Goal: Task Accomplishment & Management: Complete application form

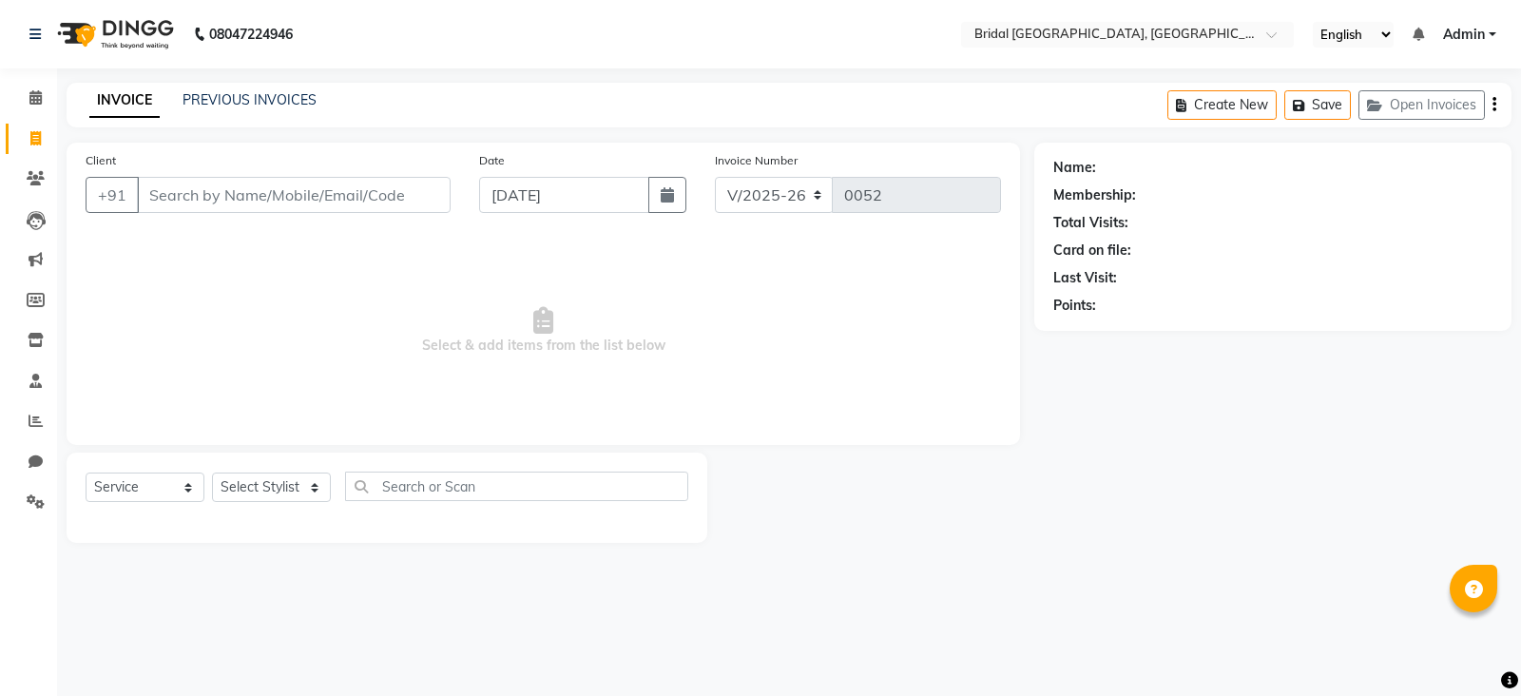
select select "8752"
select select "service"
click at [383, 194] on input "Client" at bounding box center [294, 195] width 314 height 36
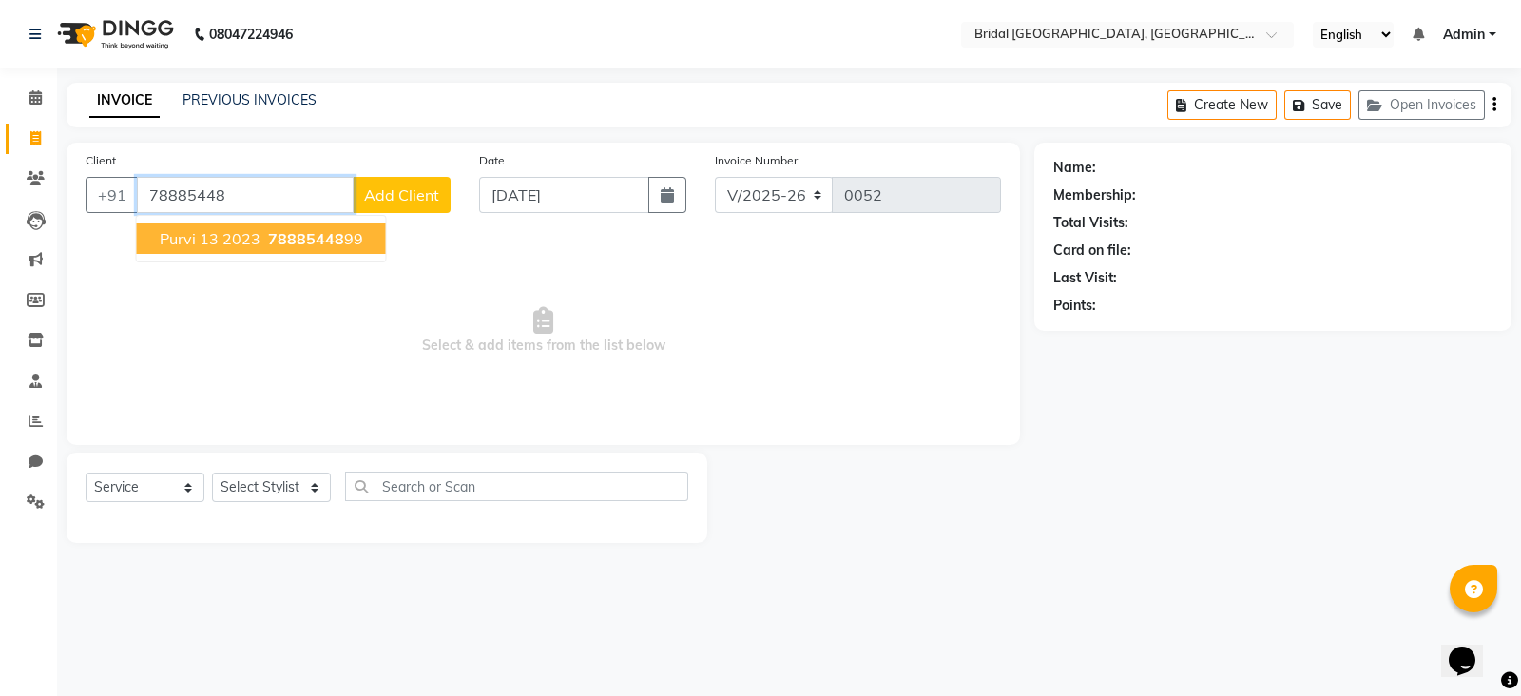
click at [339, 247] on ngb-highlight "78885448 99" at bounding box center [313, 238] width 99 height 19
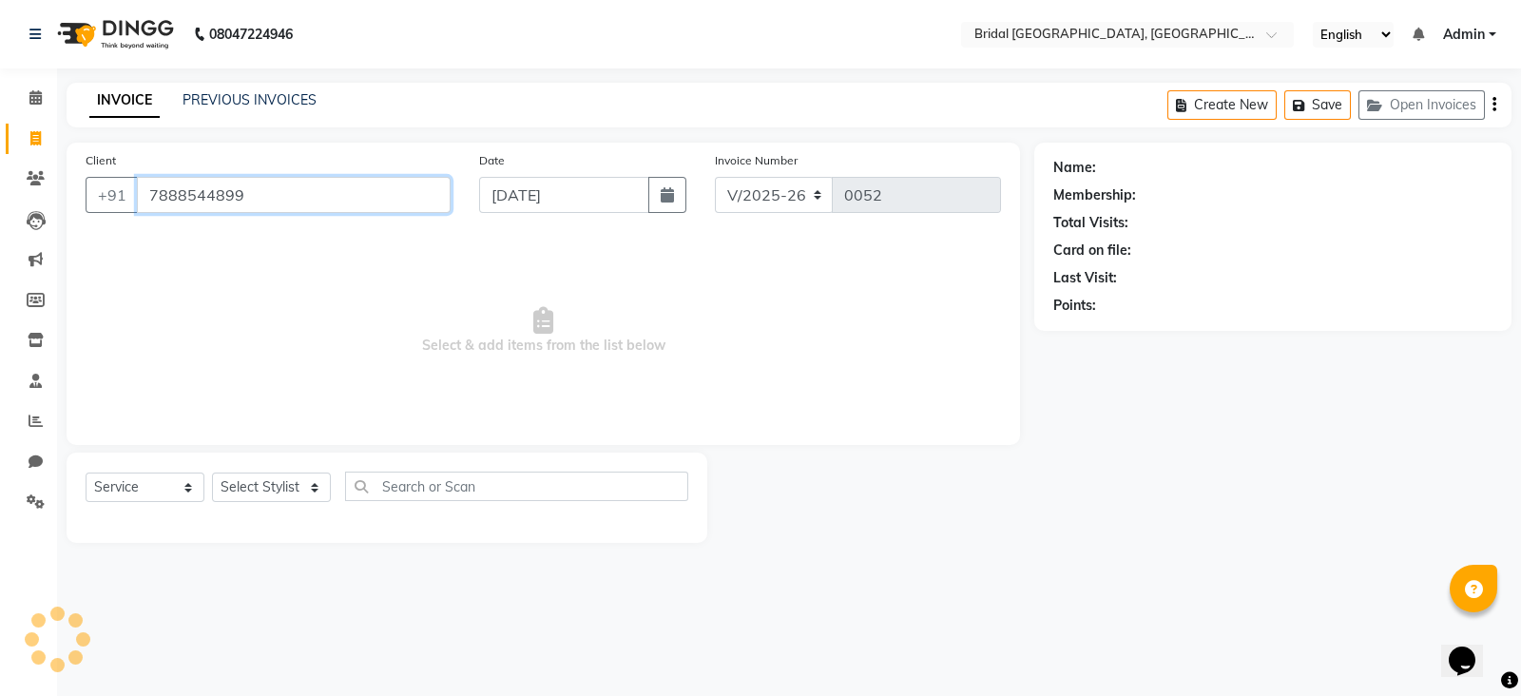
type input "7888544899"
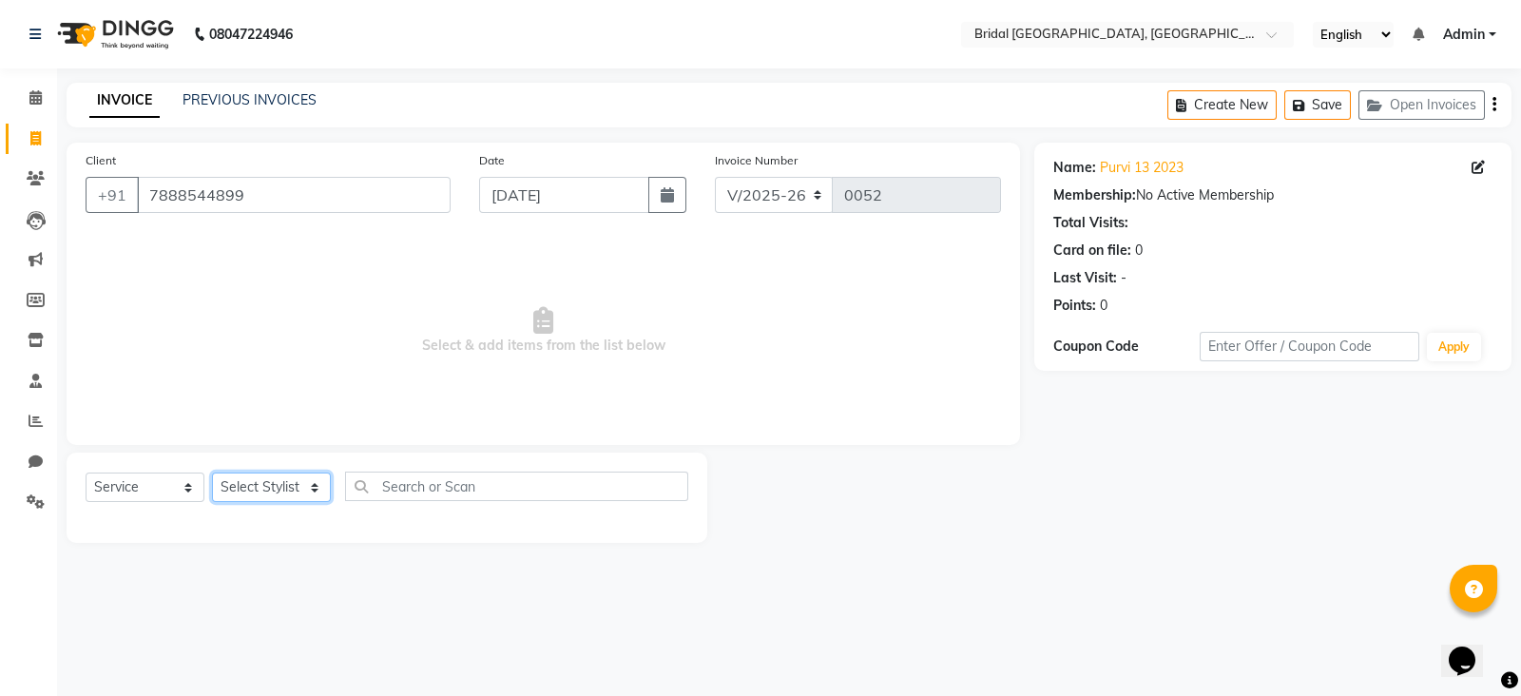
click at [257, 487] on select "Select Stylist [PERSON_NAME] Anim [PERSON_NAME] [PERSON_NAME] [PERSON_NAME] gau…" at bounding box center [271, 486] width 119 height 29
select select "90145"
click at [212, 473] on select "Select Stylist [PERSON_NAME] Anim [PERSON_NAME] [PERSON_NAME] [PERSON_NAME] gau…" at bounding box center [271, 486] width 119 height 29
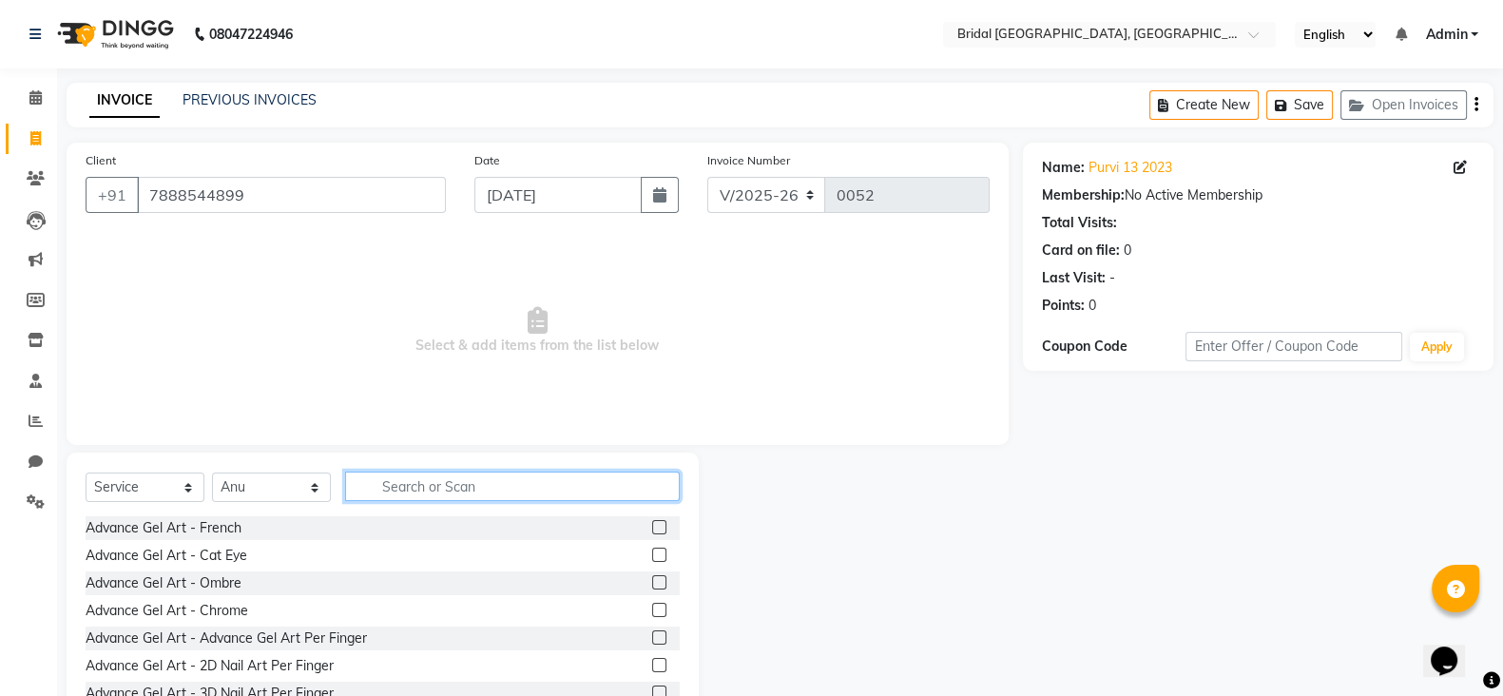
click at [456, 485] on input "text" at bounding box center [512, 486] width 335 height 29
type input "thread"
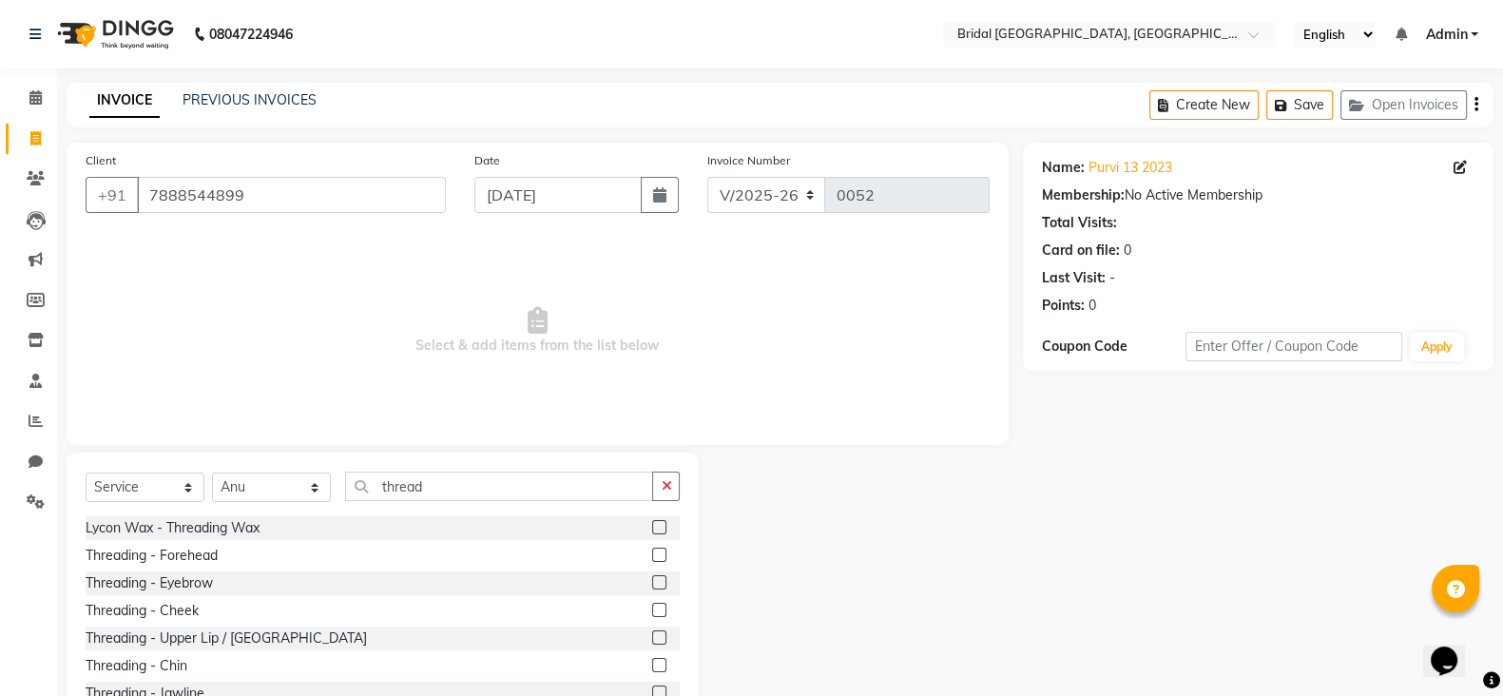
click at [652, 582] on label at bounding box center [659, 582] width 14 height 14
click at [652, 582] on input "checkbox" at bounding box center [658, 583] width 12 height 12
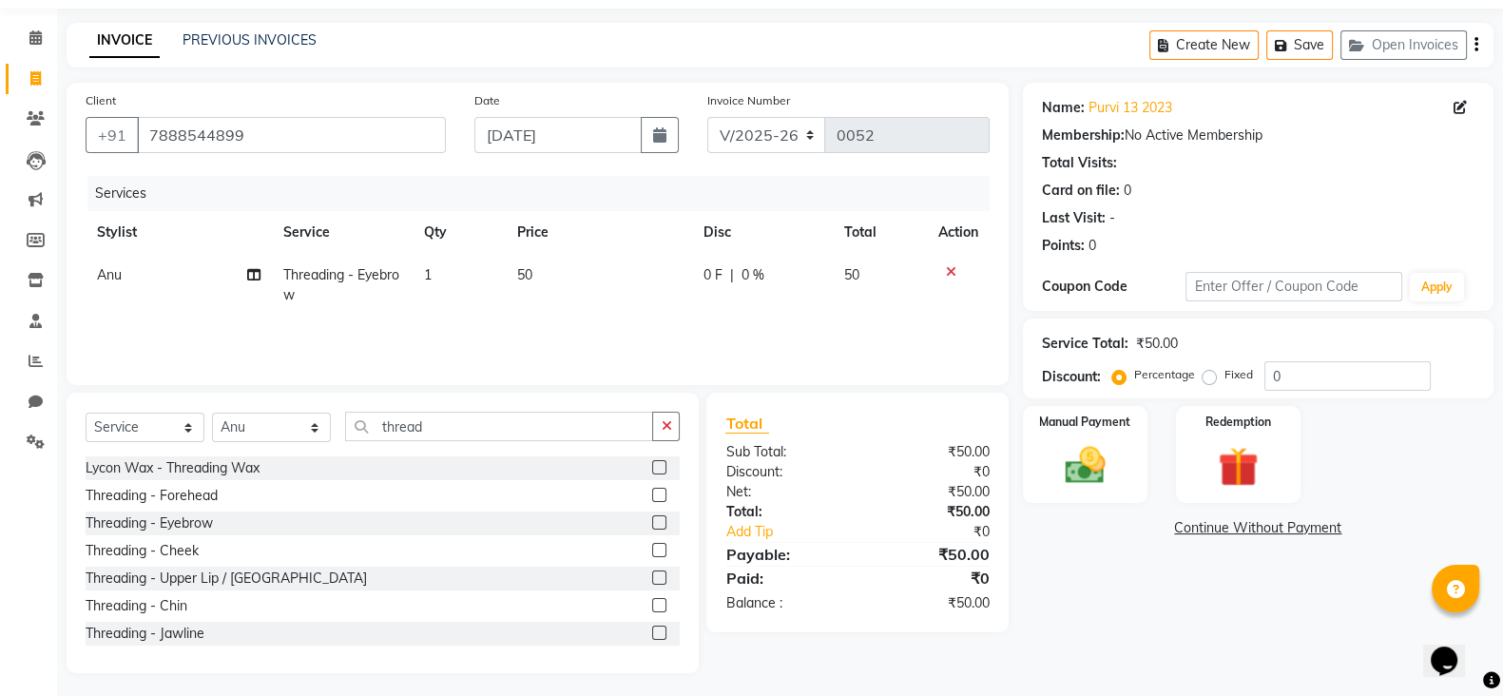
scroll to position [67, 0]
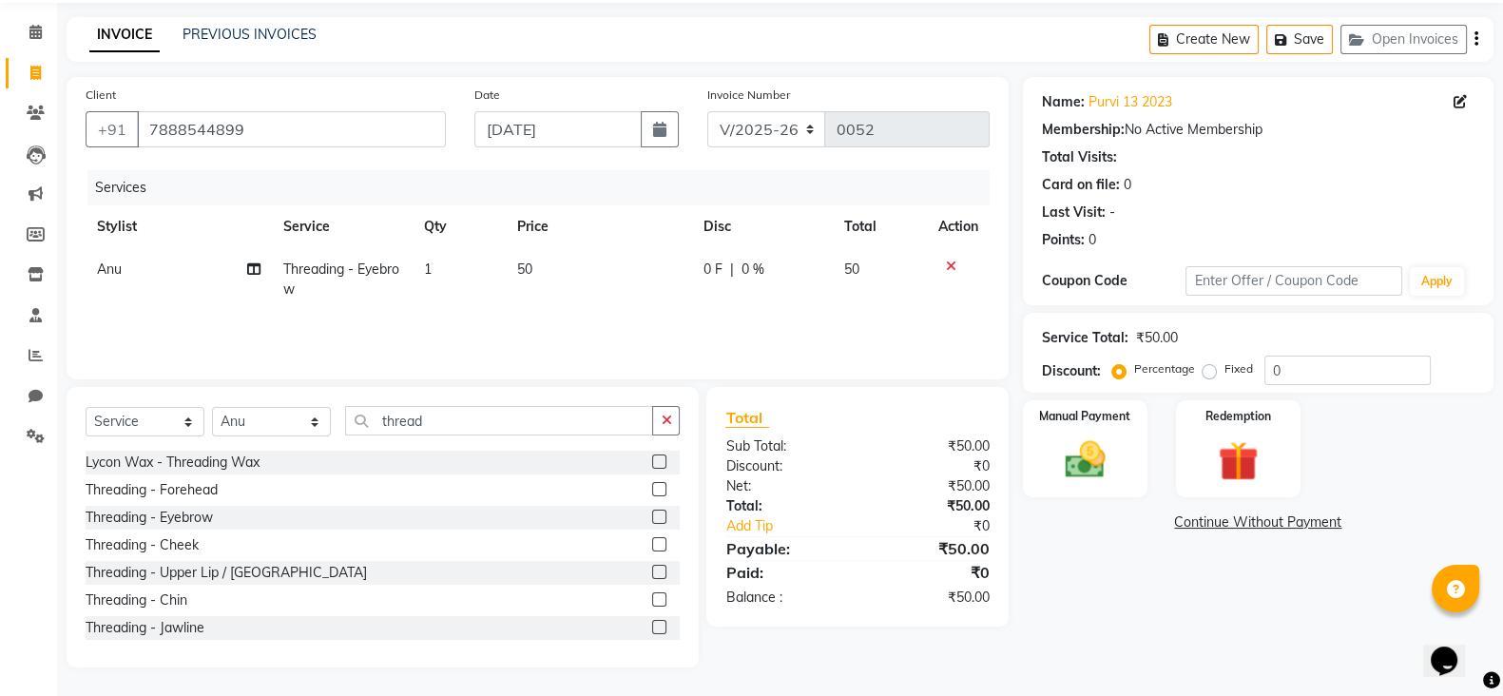
click at [652, 513] on label at bounding box center [659, 517] width 14 height 14
click at [652, 513] on input "checkbox" at bounding box center [658, 517] width 12 height 12
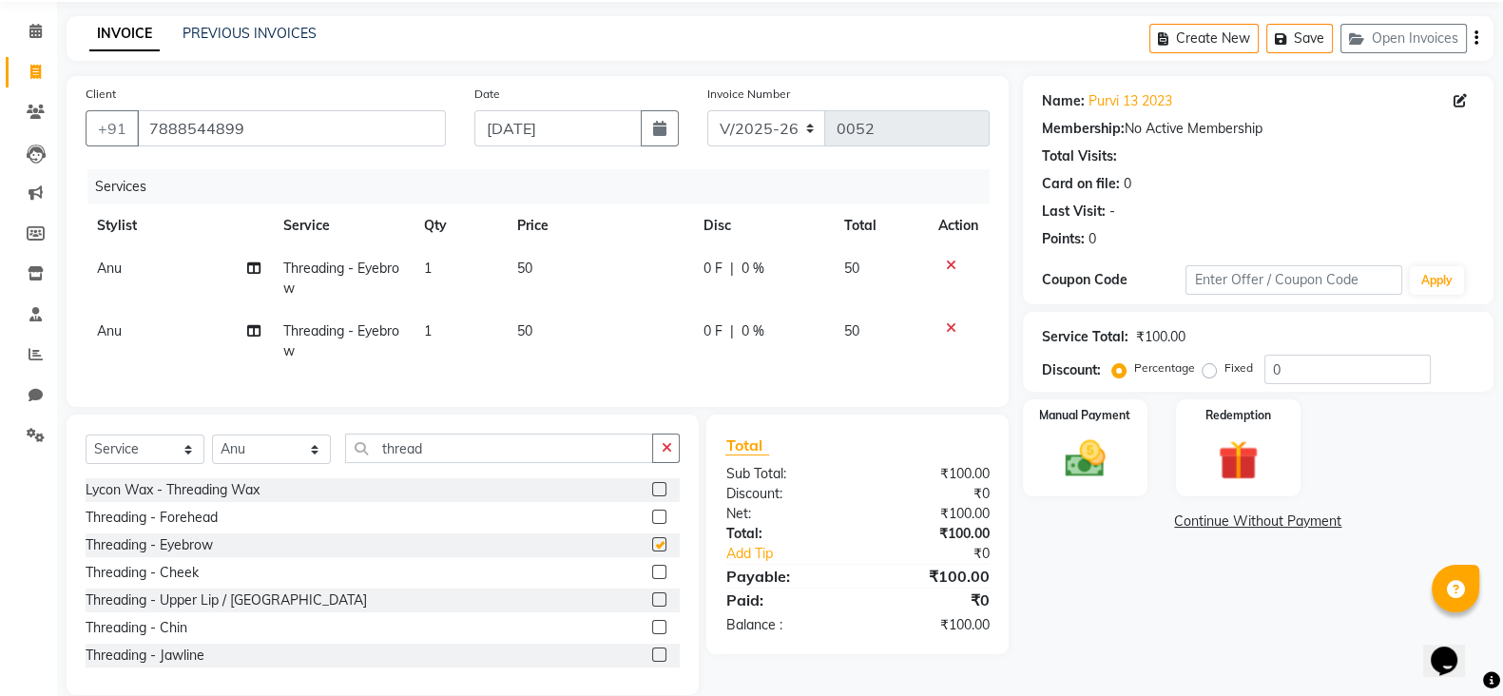
checkbox input "false"
click at [652, 524] on label at bounding box center [659, 517] width 14 height 14
click at [652, 524] on input "checkbox" at bounding box center [658, 517] width 12 height 12
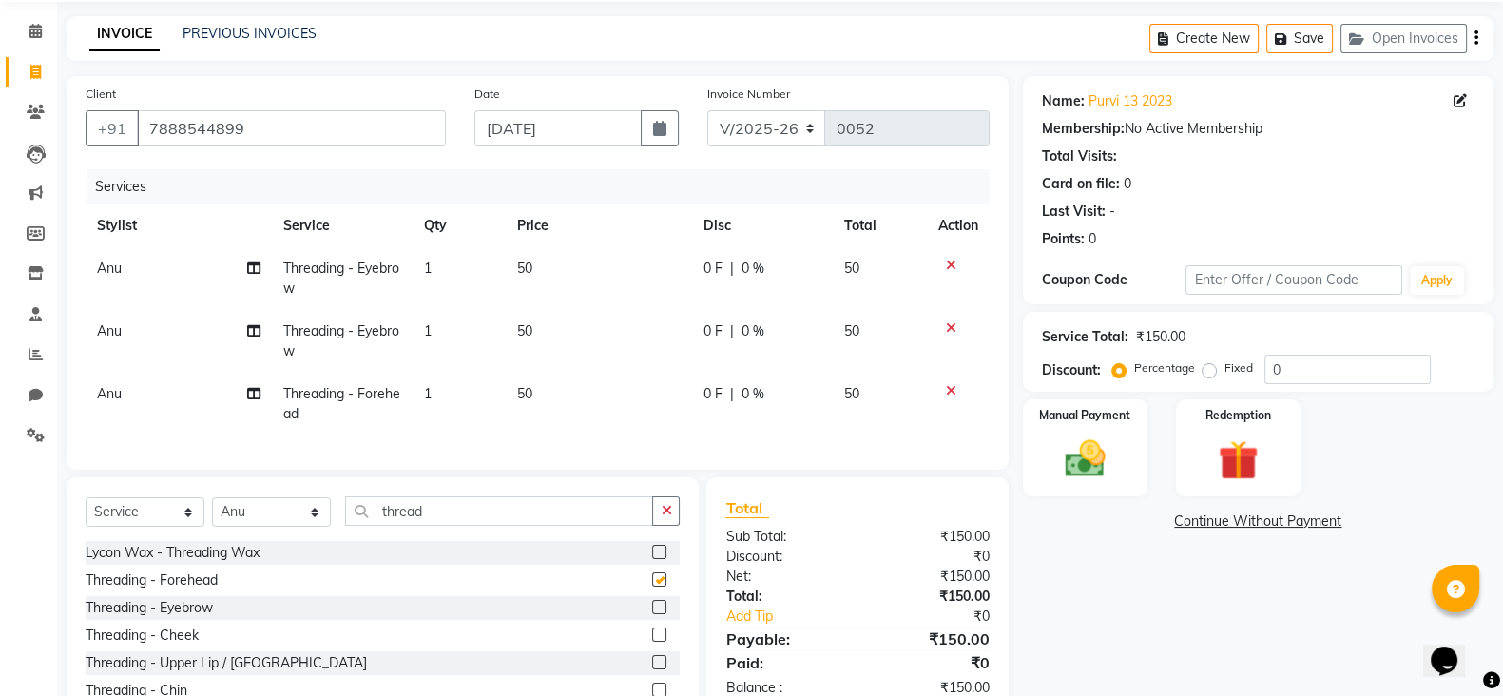
checkbox input "false"
click at [952, 330] on icon at bounding box center [951, 327] width 10 height 13
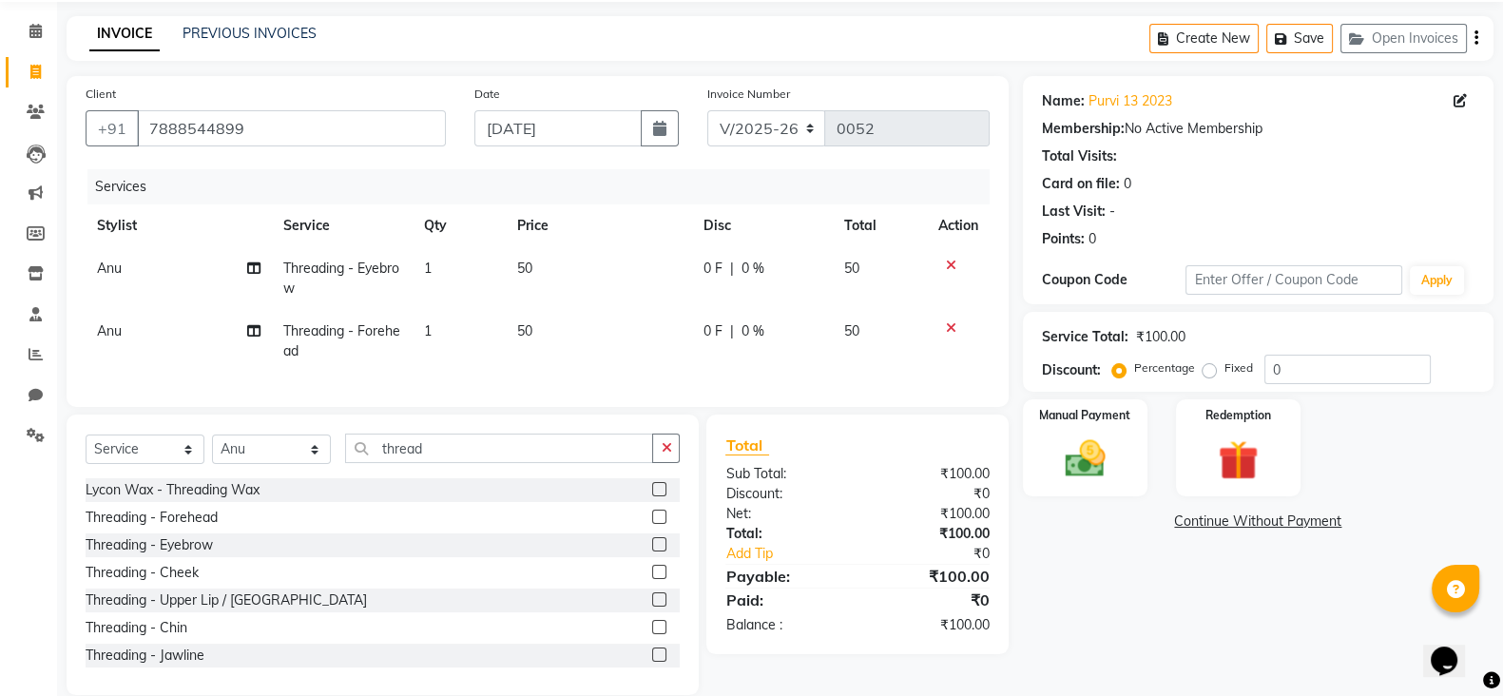
click at [526, 340] on td "50" at bounding box center [599, 341] width 186 height 63
select select "90145"
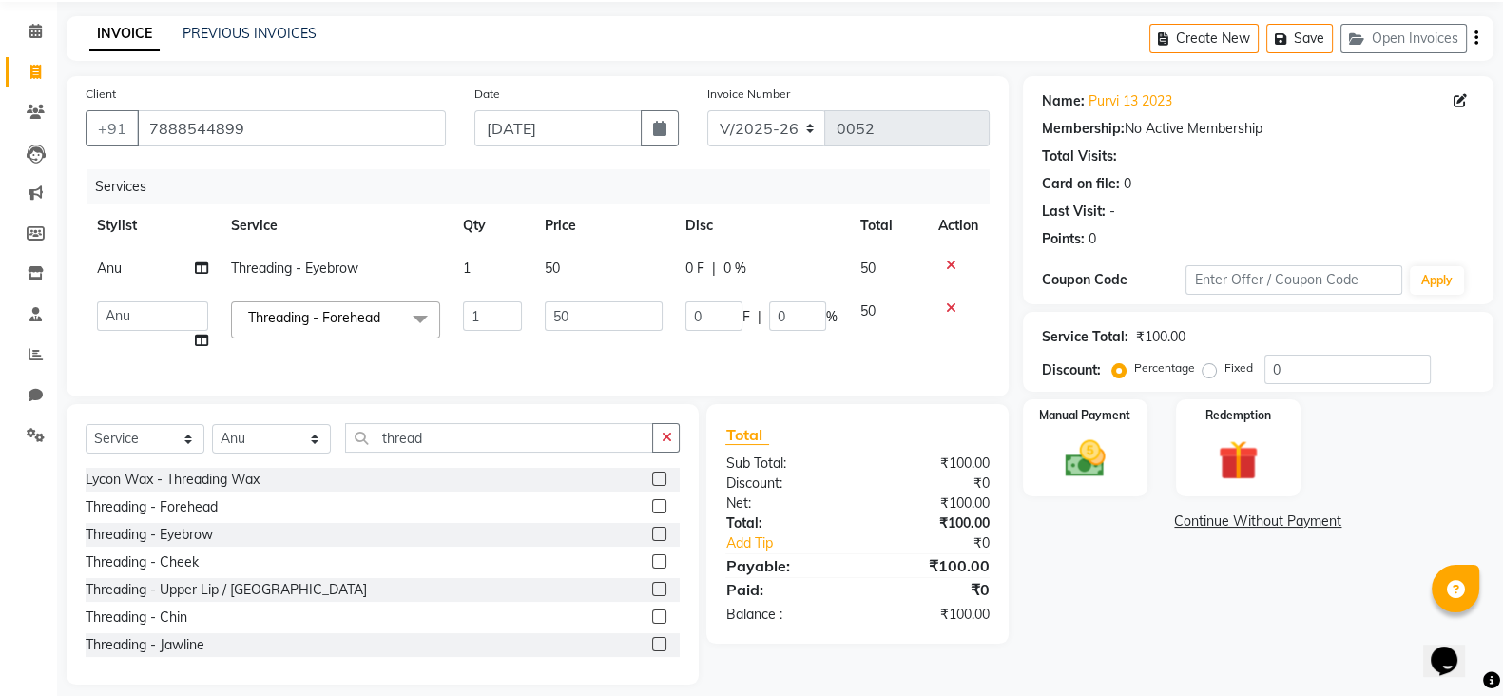
click at [526, 340] on td "1" at bounding box center [493, 326] width 82 height 72
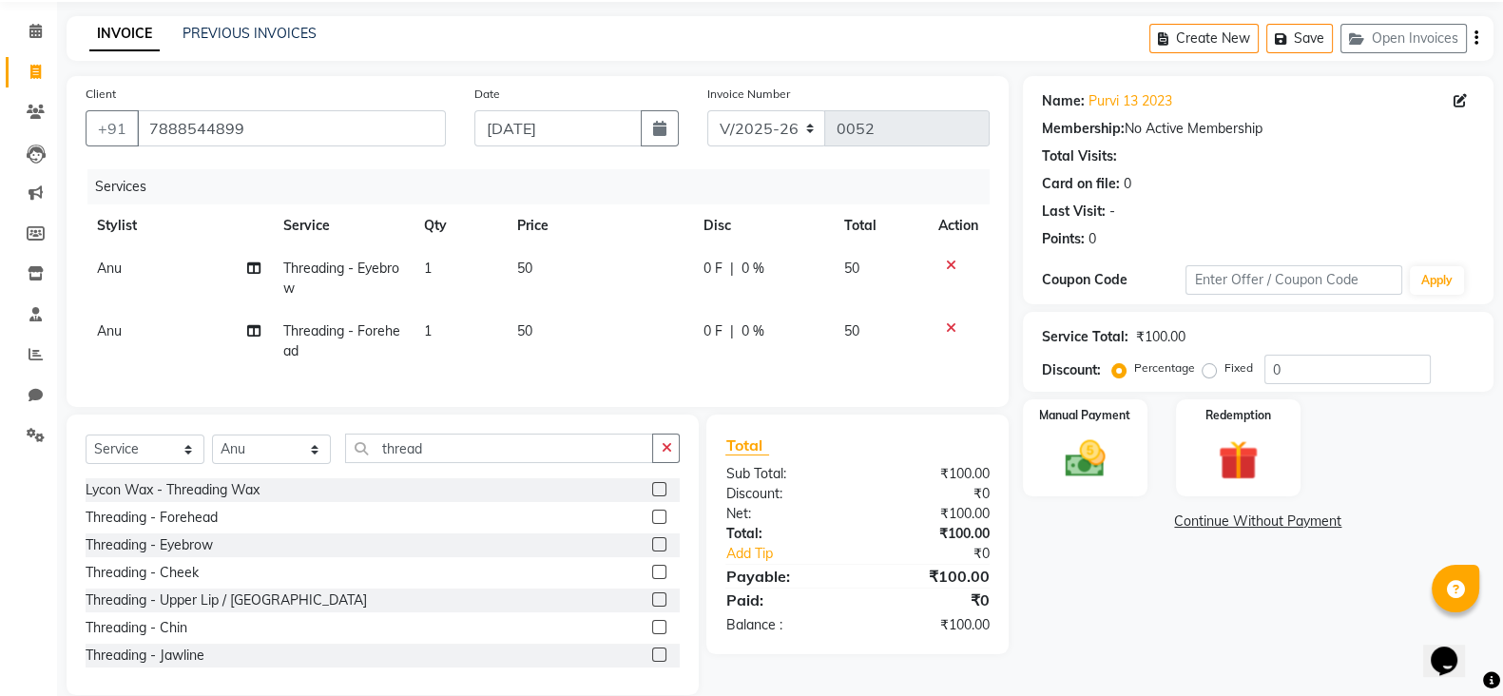
click at [535, 326] on td "50" at bounding box center [599, 341] width 186 height 63
select select "90145"
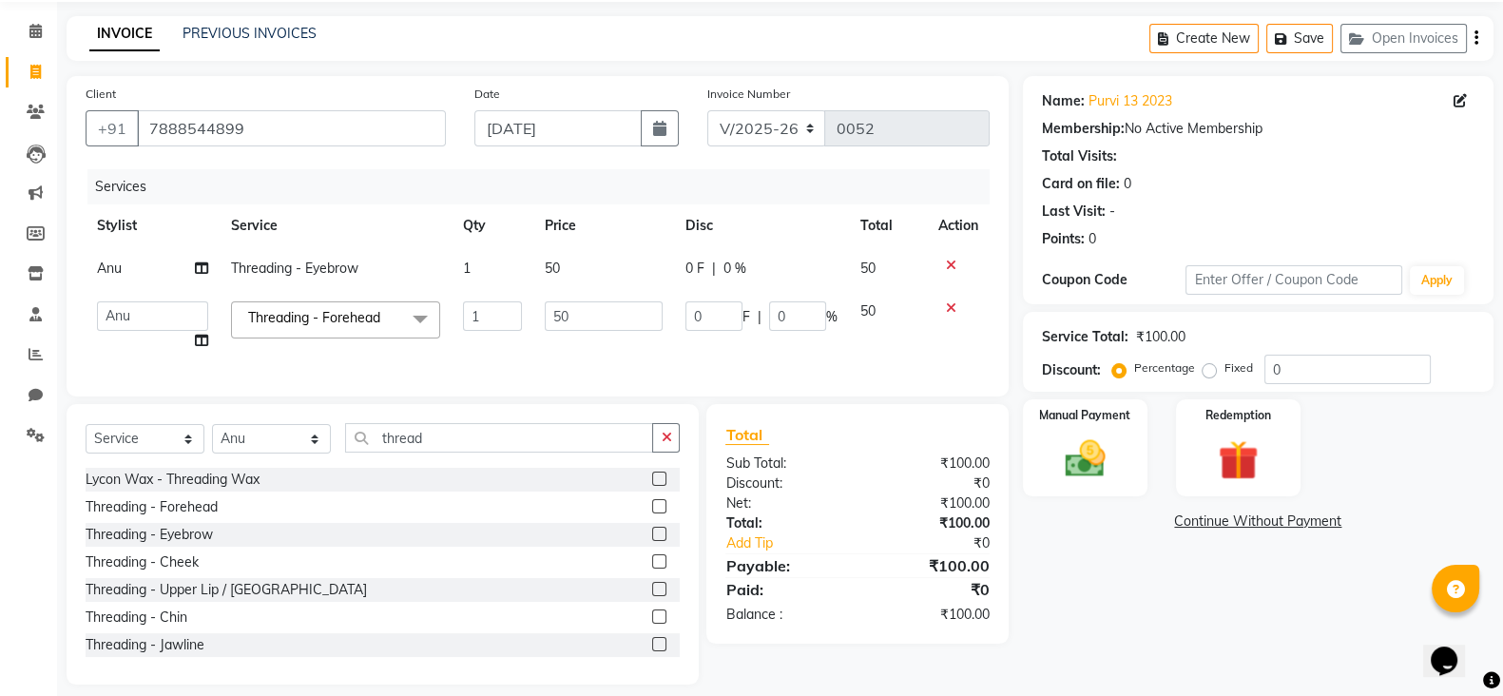
click at [535, 326] on td "50" at bounding box center [604, 326] width 142 height 72
click at [575, 321] on input "50" at bounding box center [604, 315] width 119 height 29
type input "5"
type input "30"
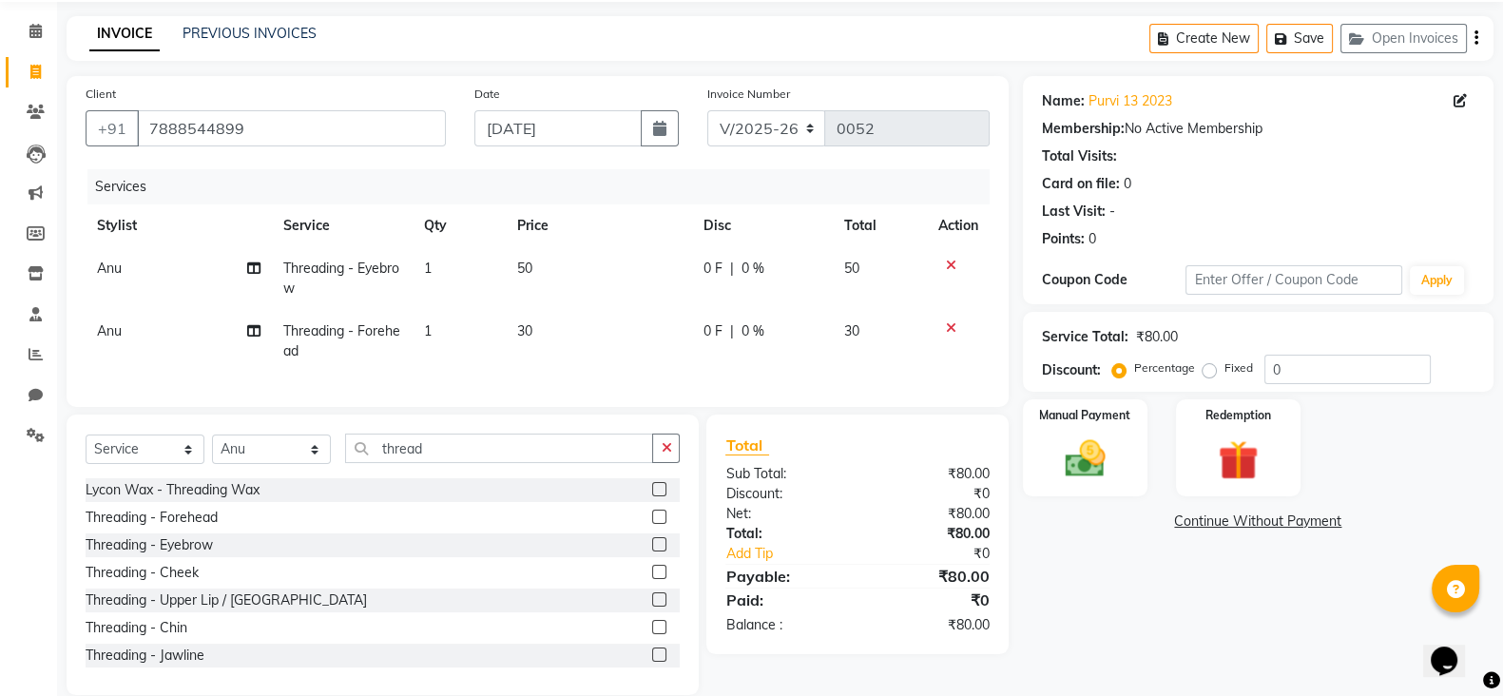
click at [1107, 557] on div "Name: Purvi 13 2023 Membership: No Active Membership Total Visits: Card on file…" at bounding box center [1265, 385] width 485 height 619
click at [1077, 463] on img at bounding box center [1084, 458] width 67 height 48
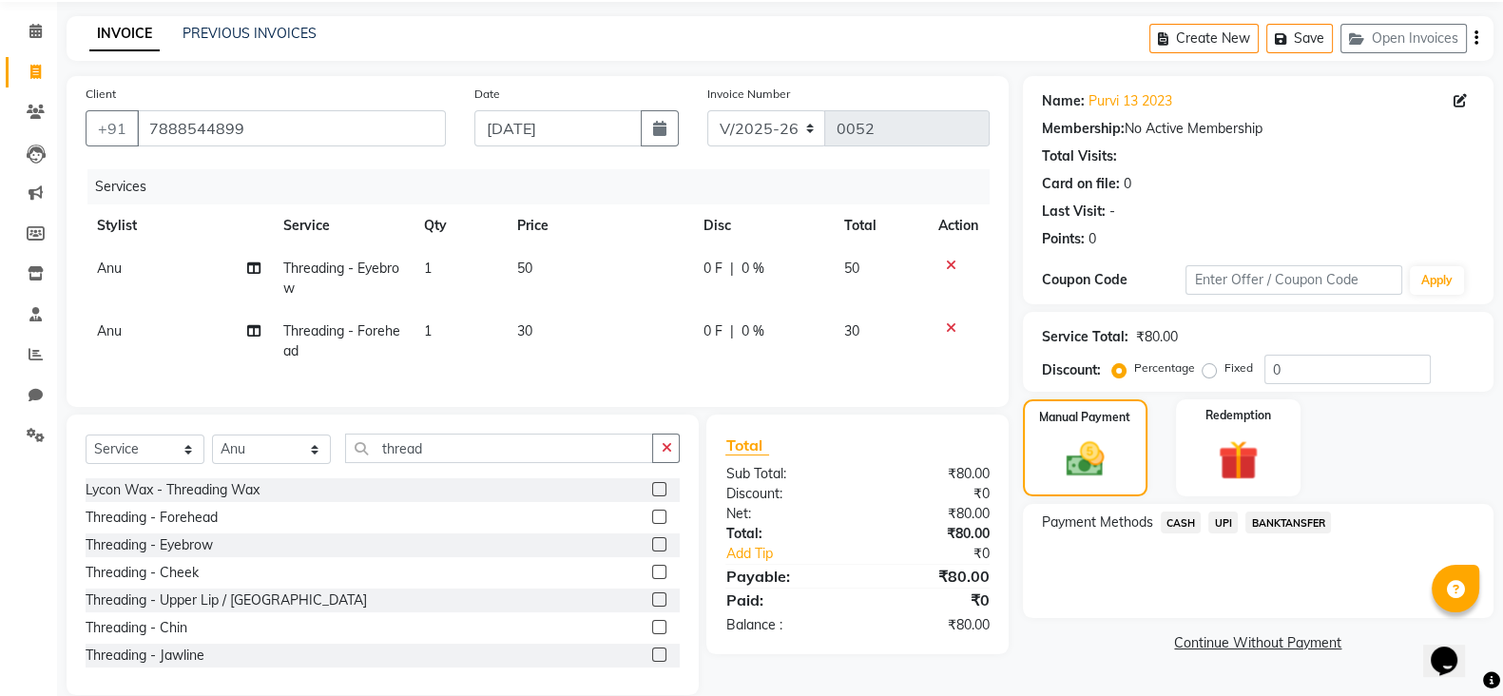
click at [1171, 520] on span "CASH" at bounding box center [1181, 522] width 41 height 22
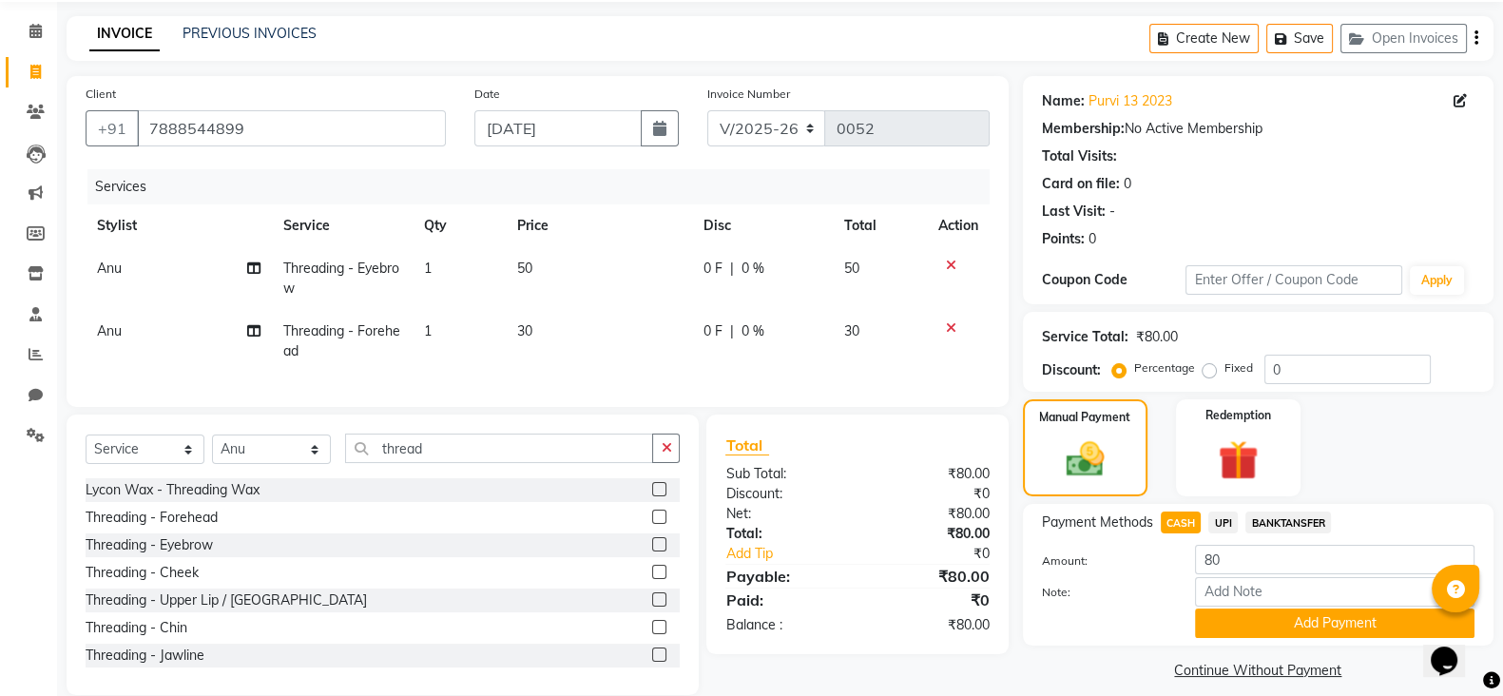
click at [1222, 523] on span "UPI" at bounding box center [1222, 522] width 29 height 22
click at [1298, 626] on button "Add Payment" at bounding box center [1334, 622] width 279 height 29
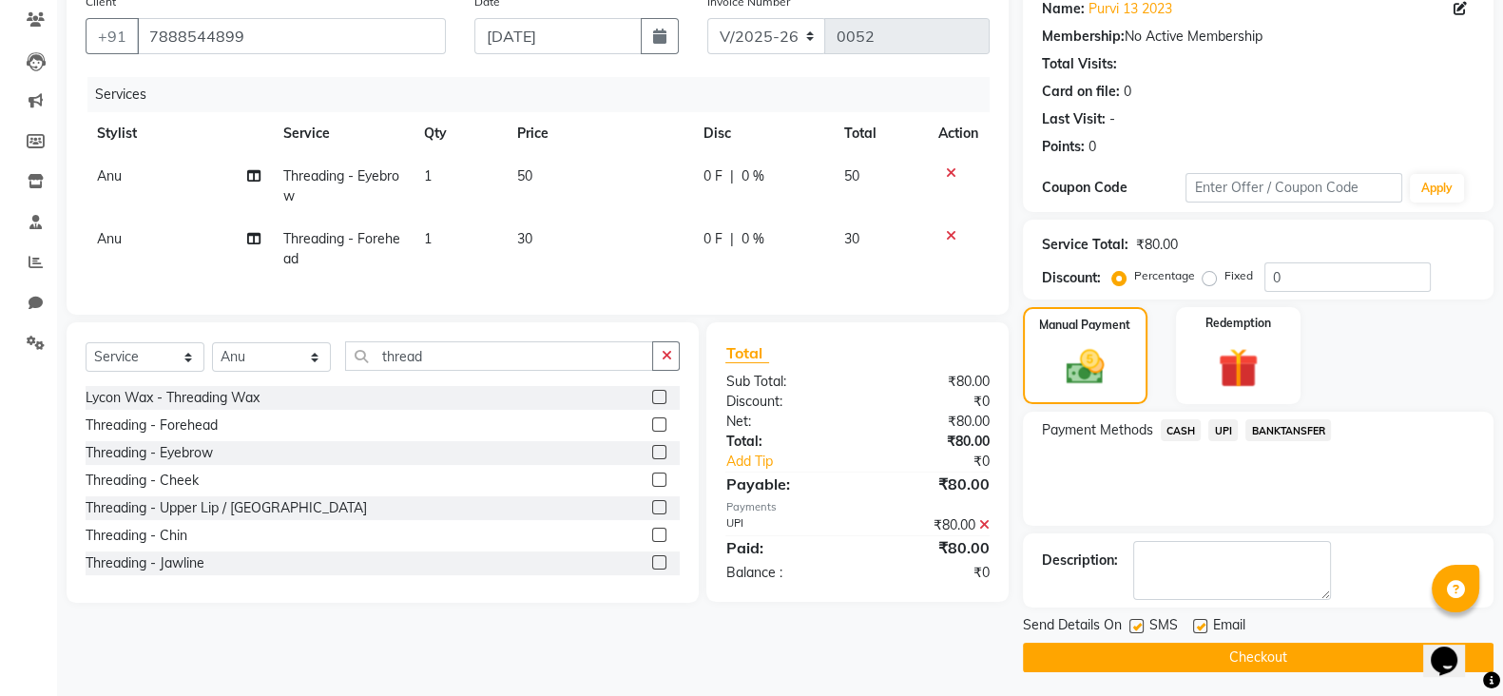
scroll to position [163, 0]
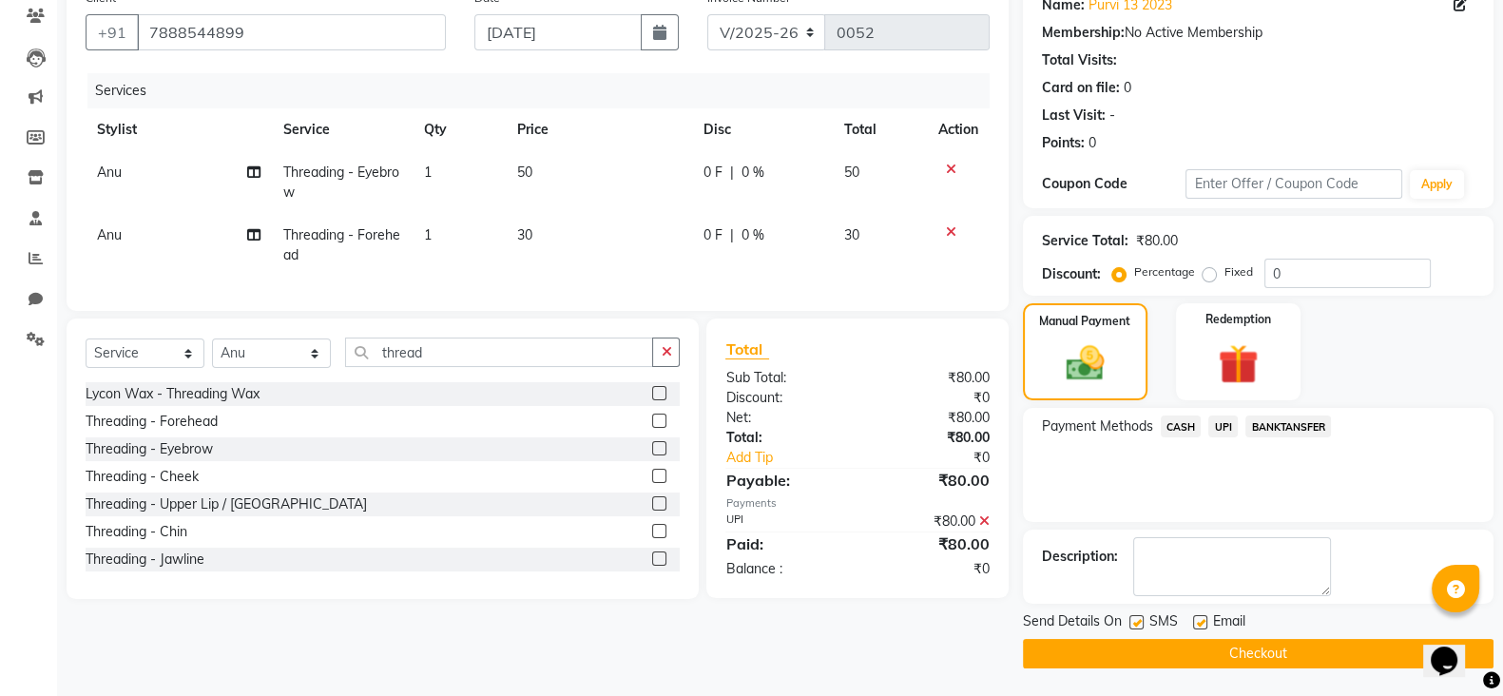
click at [1136, 624] on label at bounding box center [1136, 622] width 14 height 14
click at [1136, 624] on input "checkbox" at bounding box center [1135, 623] width 12 height 12
checkbox input "false"
click at [1197, 627] on label at bounding box center [1200, 622] width 14 height 14
click at [1197, 627] on input "checkbox" at bounding box center [1199, 623] width 12 height 12
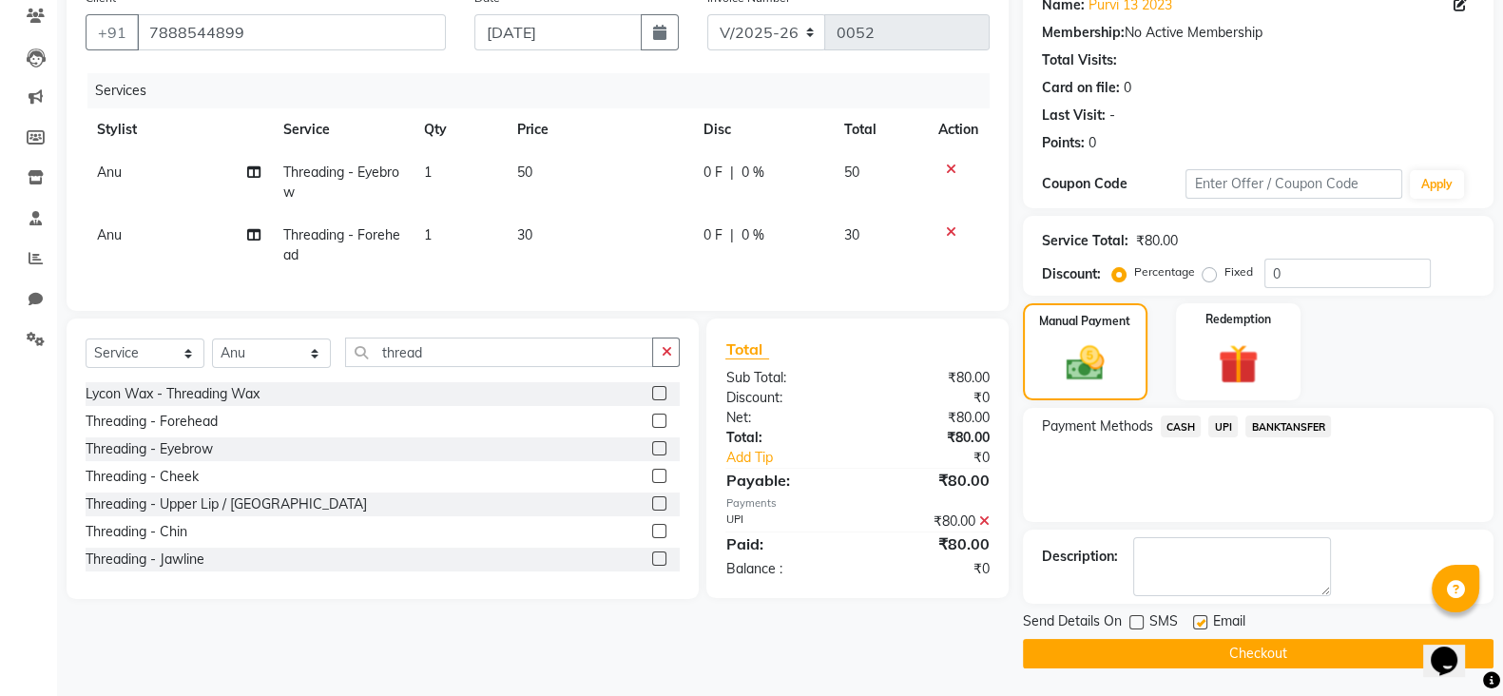
checkbox input "false"
click at [1212, 651] on button "Checkout" at bounding box center [1258, 653] width 471 height 29
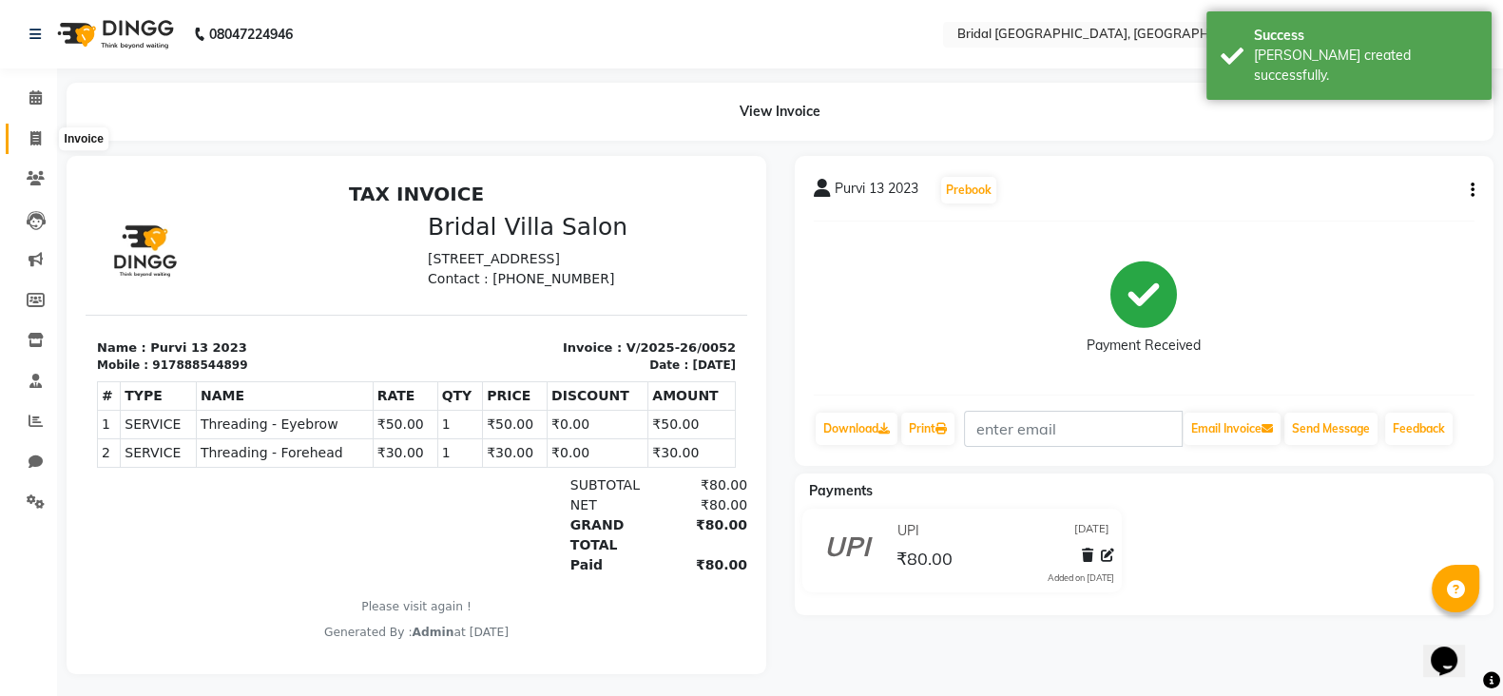
click at [35, 137] on icon at bounding box center [35, 138] width 10 height 14
select select "service"
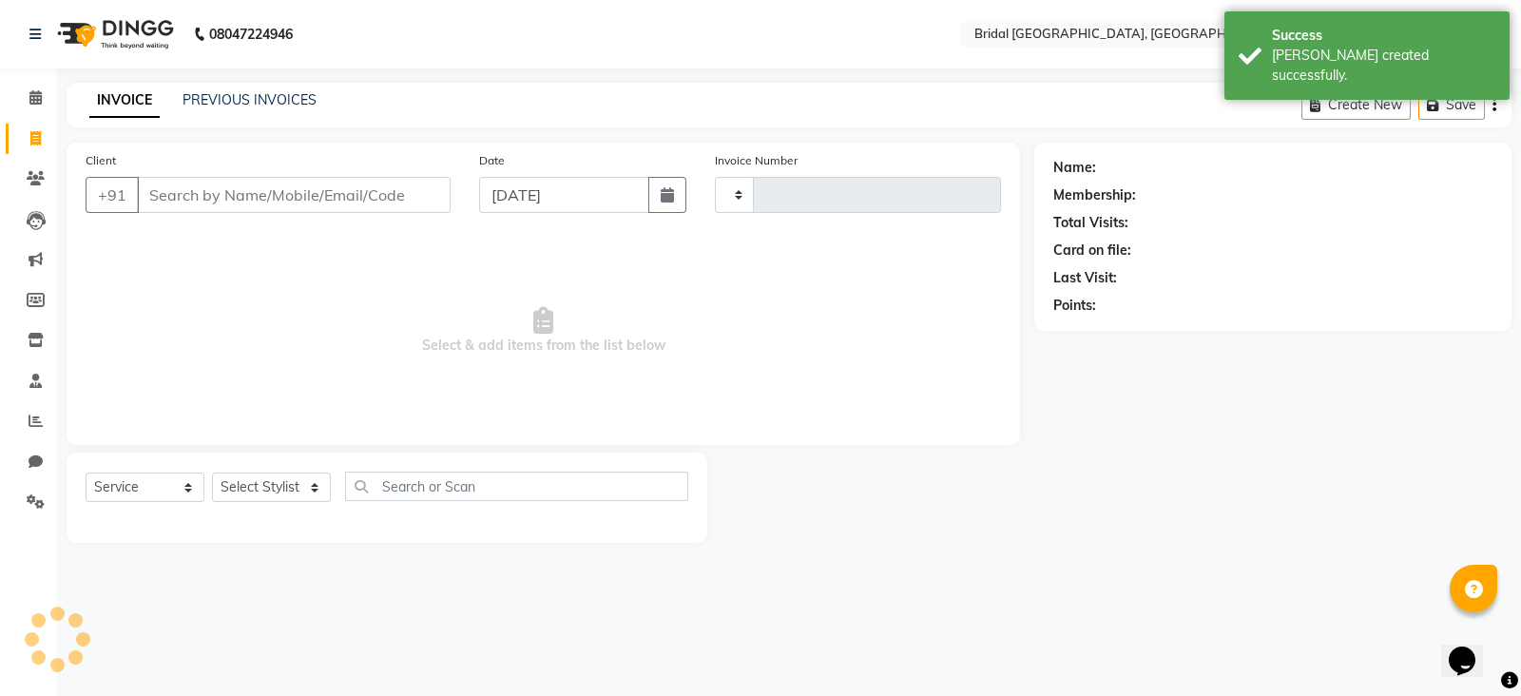
type input "0053"
select select "8752"
click at [342, 195] on input "Client" at bounding box center [294, 195] width 314 height 36
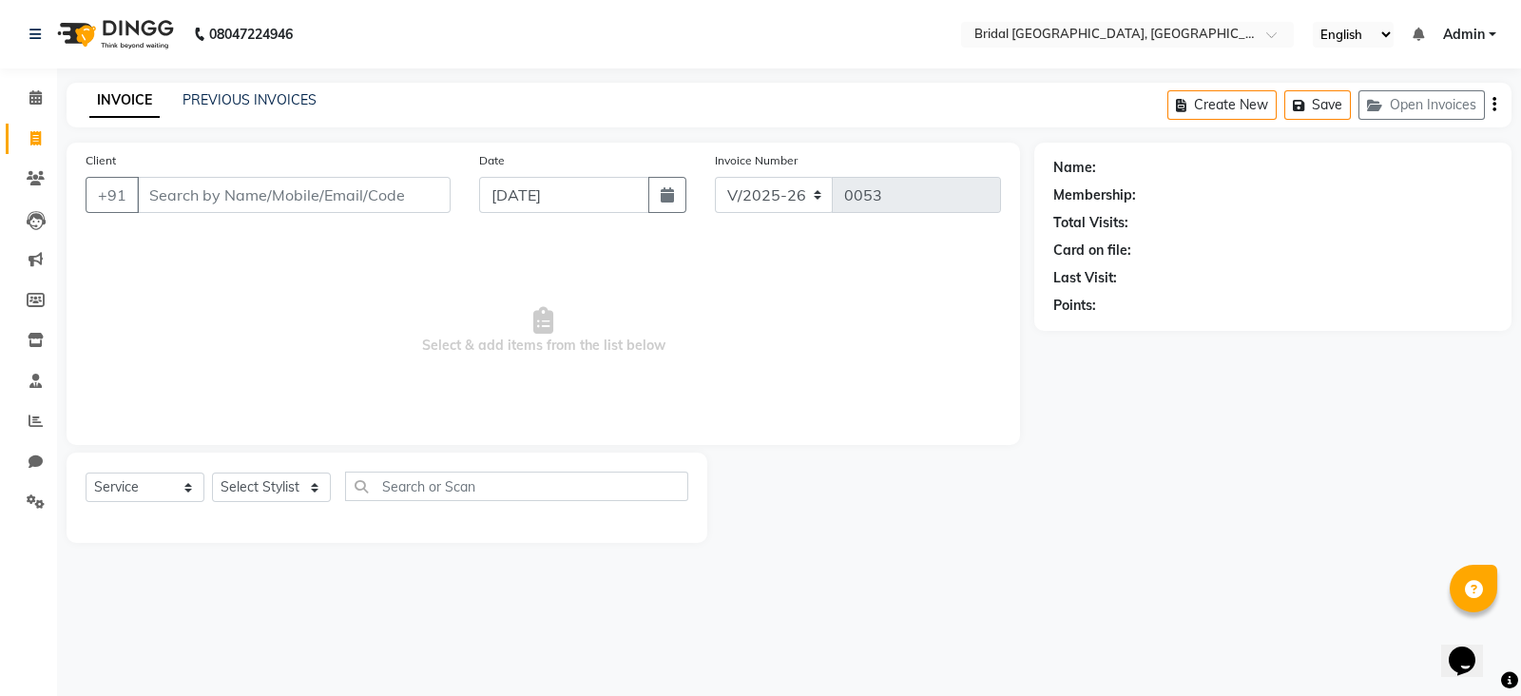
type input "1"
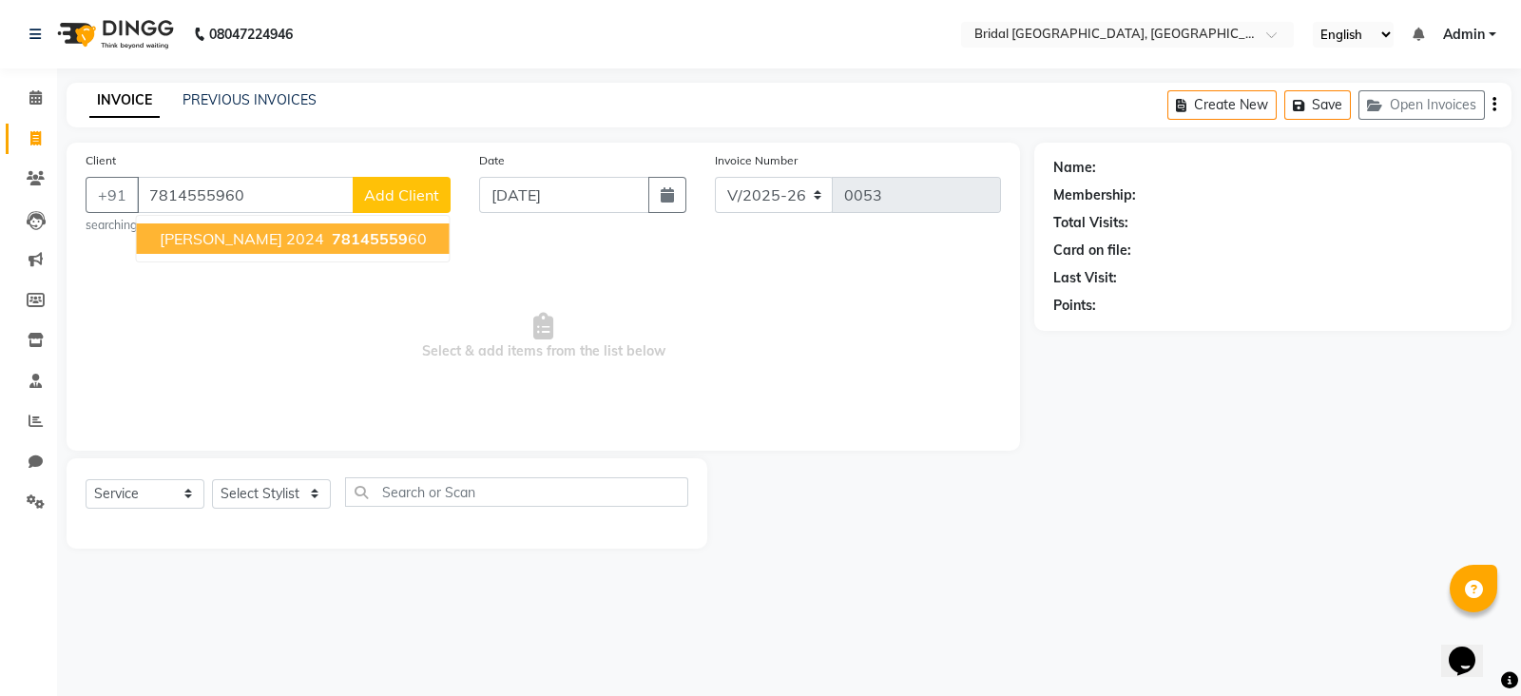
type input "7814555960"
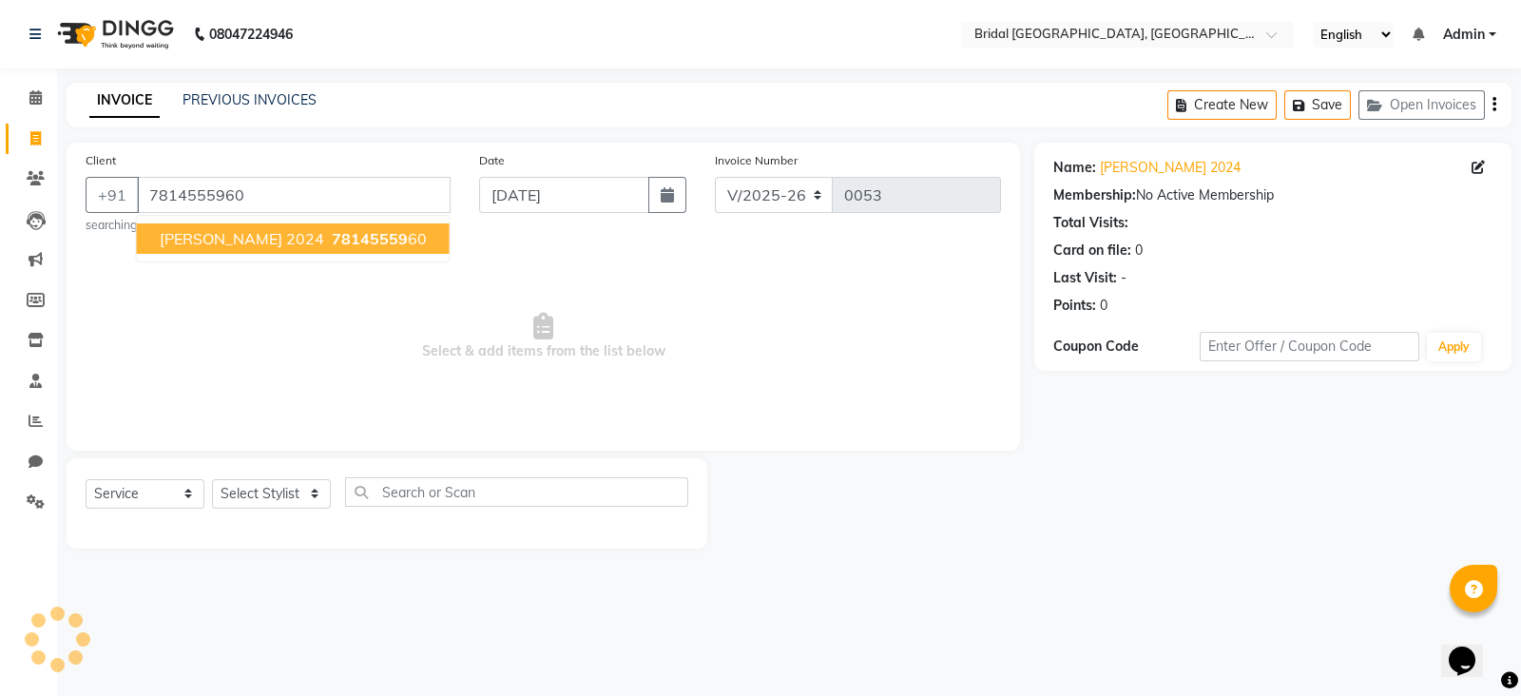
click at [228, 232] on span "[PERSON_NAME] 2024" at bounding box center [242, 238] width 164 height 19
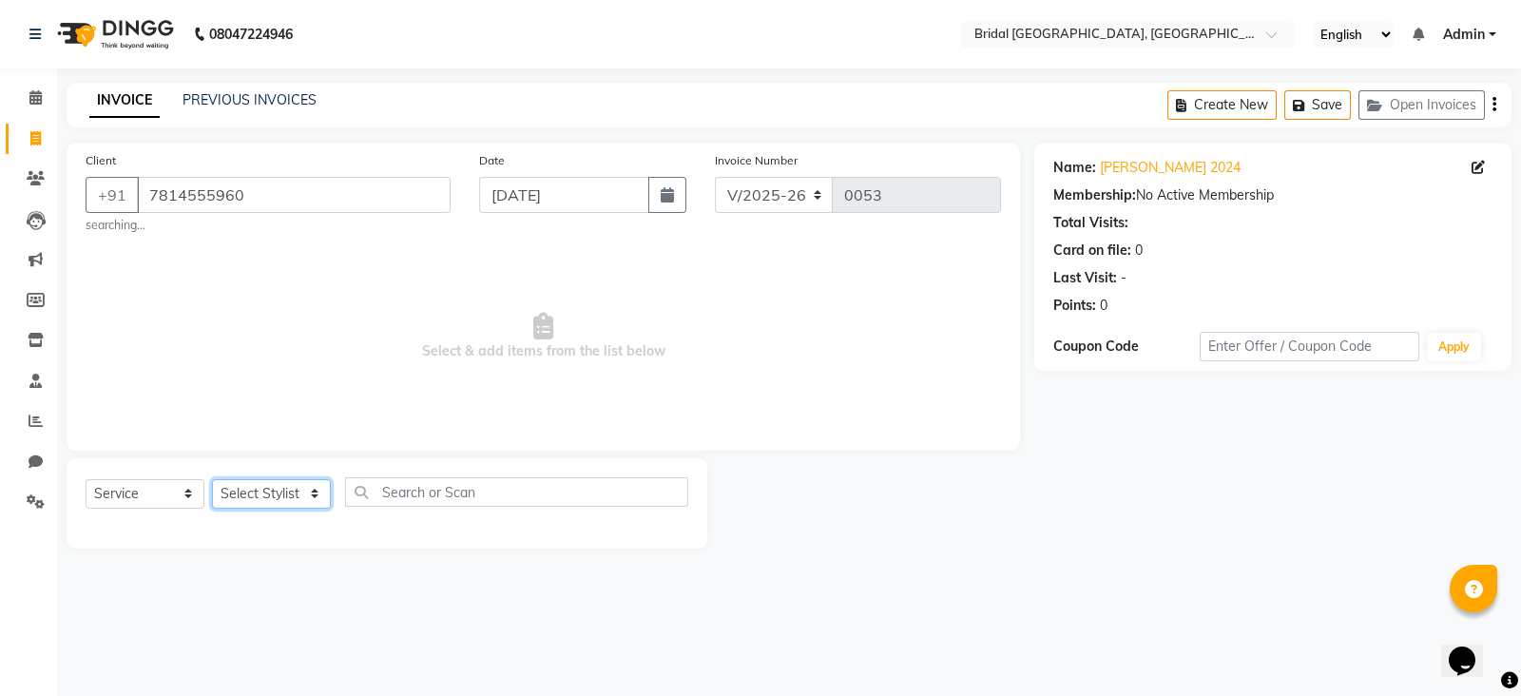
click at [281, 496] on select "Select Stylist [PERSON_NAME] Anim [PERSON_NAME] [PERSON_NAME] [PERSON_NAME] gau…" at bounding box center [271, 493] width 119 height 29
select select "90155"
click at [212, 480] on select "Select Stylist [PERSON_NAME] Anim [PERSON_NAME] [PERSON_NAME] [PERSON_NAME] gau…" at bounding box center [271, 493] width 119 height 29
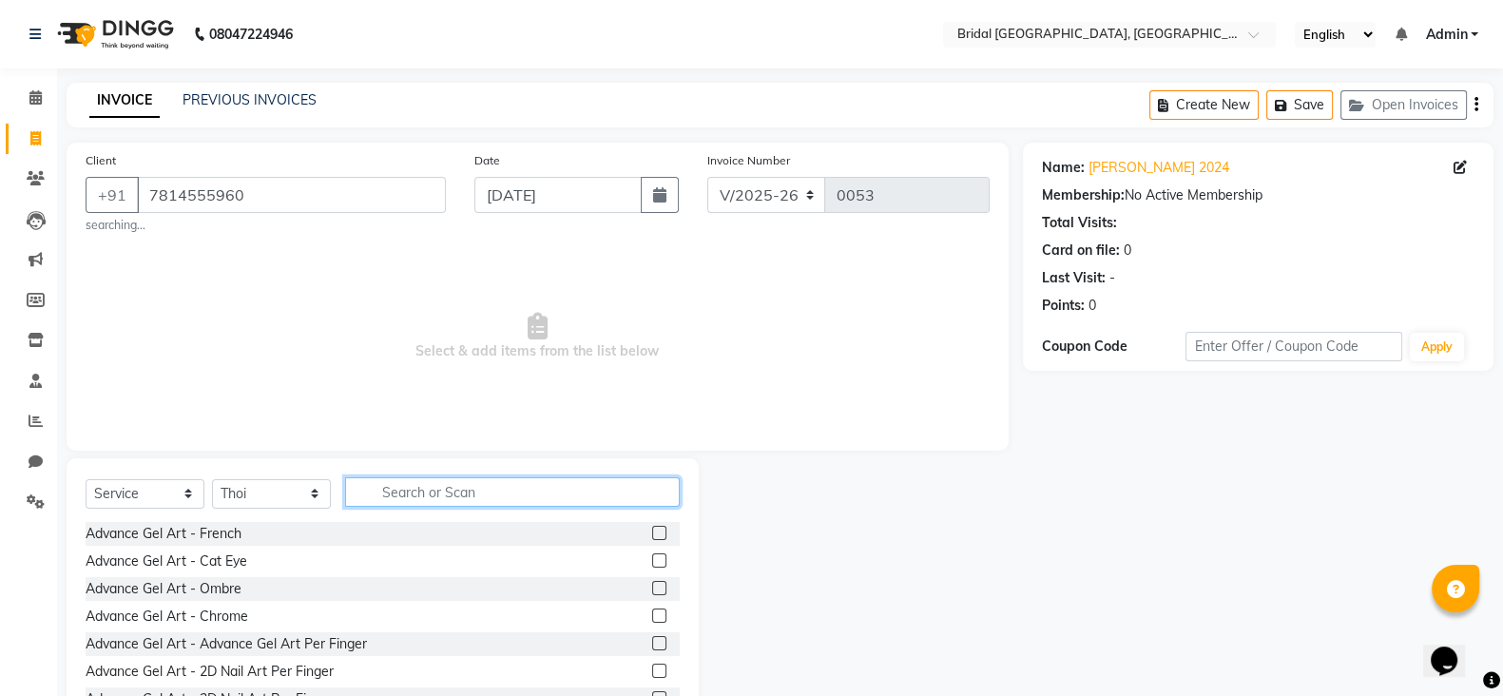
click at [504, 492] on input "text" at bounding box center [512, 491] width 335 height 29
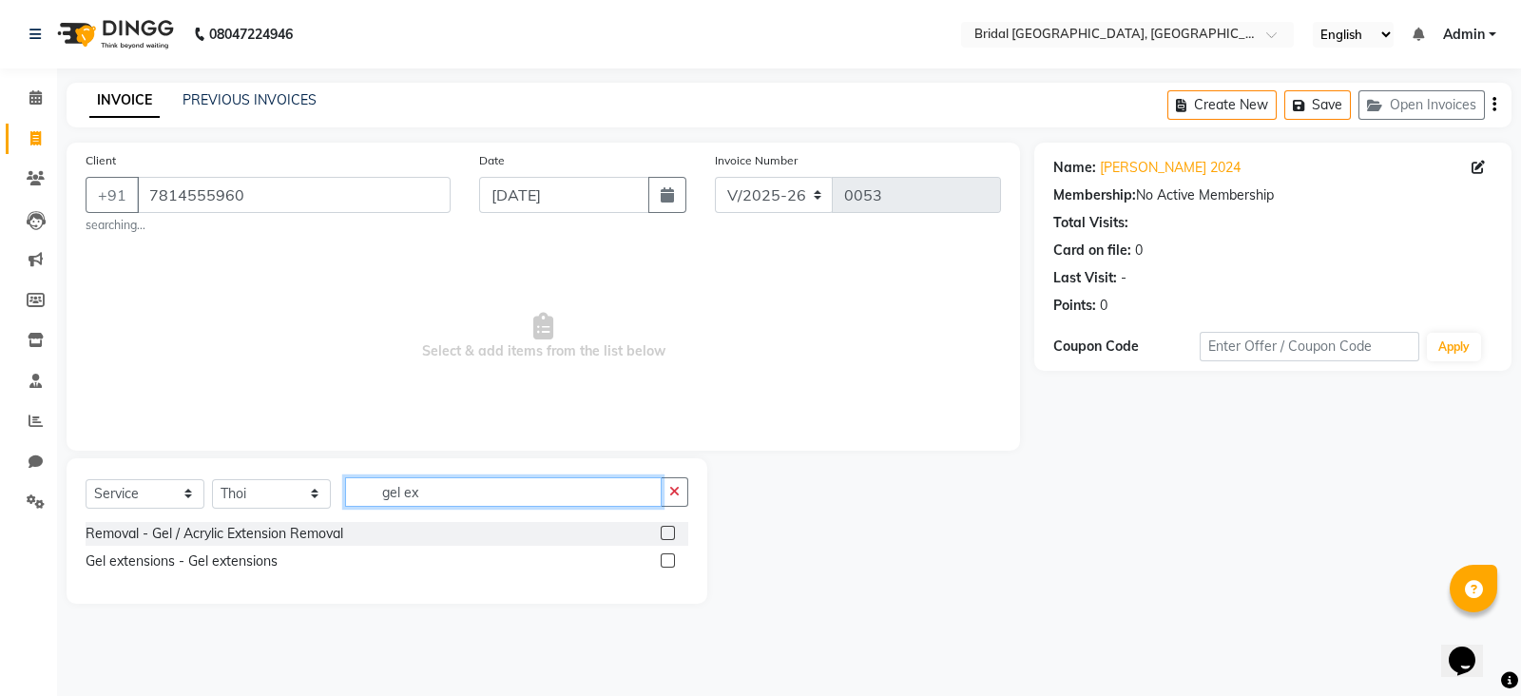
type input "gel ex"
click at [667, 557] on label at bounding box center [668, 560] width 14 height 14
click at [667, 557] on input "checkbox" at bounding box center [667, 561] width 12 height 12
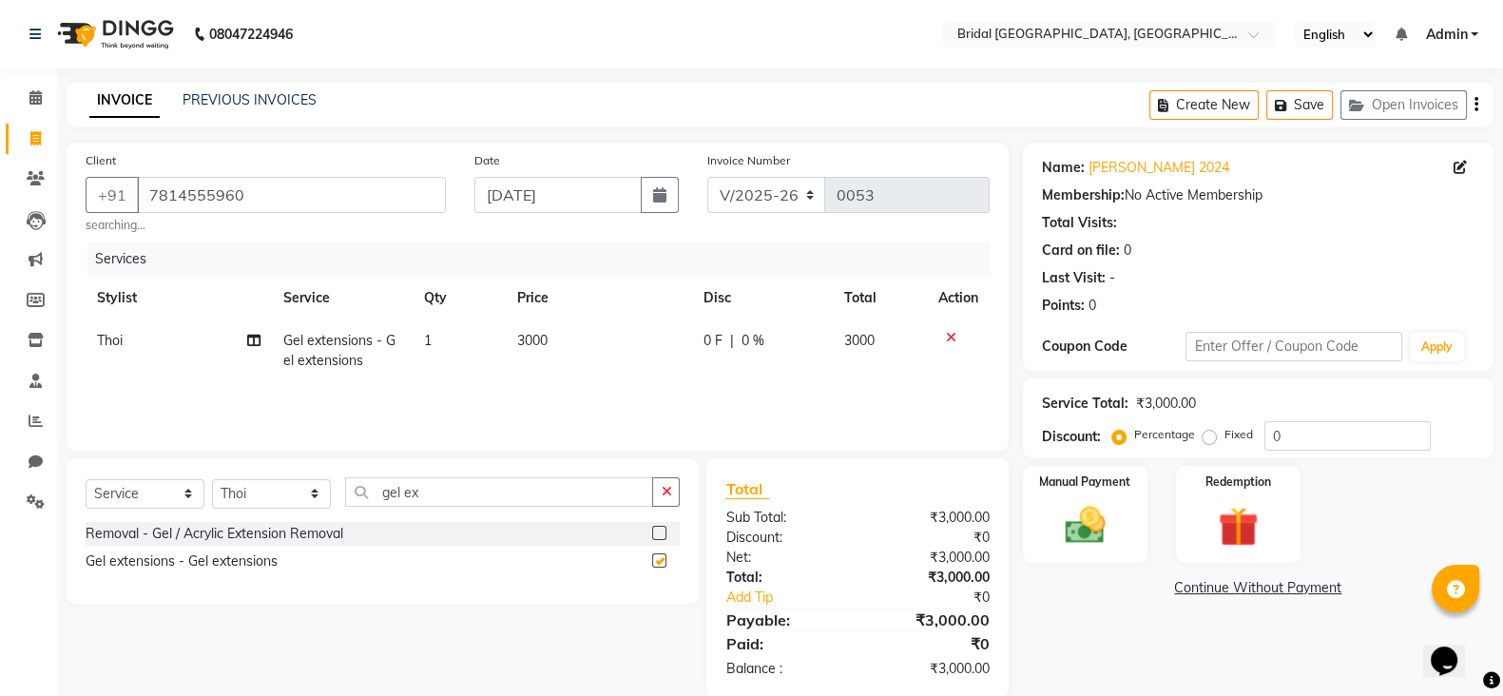
checkbox input "false"
click at [257, 491] on select "Select Stylist [PERSON_NAME] Anim [PERSON_NAME] [PERSON_NAME] [PERSON_NAME] gau…" at bounding box center [271, 493] width 119 height 29
select select "90144"
click at [212, 480] on select "Select Stylist [PERSON_NAME] Anim [PERSON_NAME] [PERSON_NAME] [PERSON_NAME] gau…" at bounding box center [271, 493] width 119 height 29
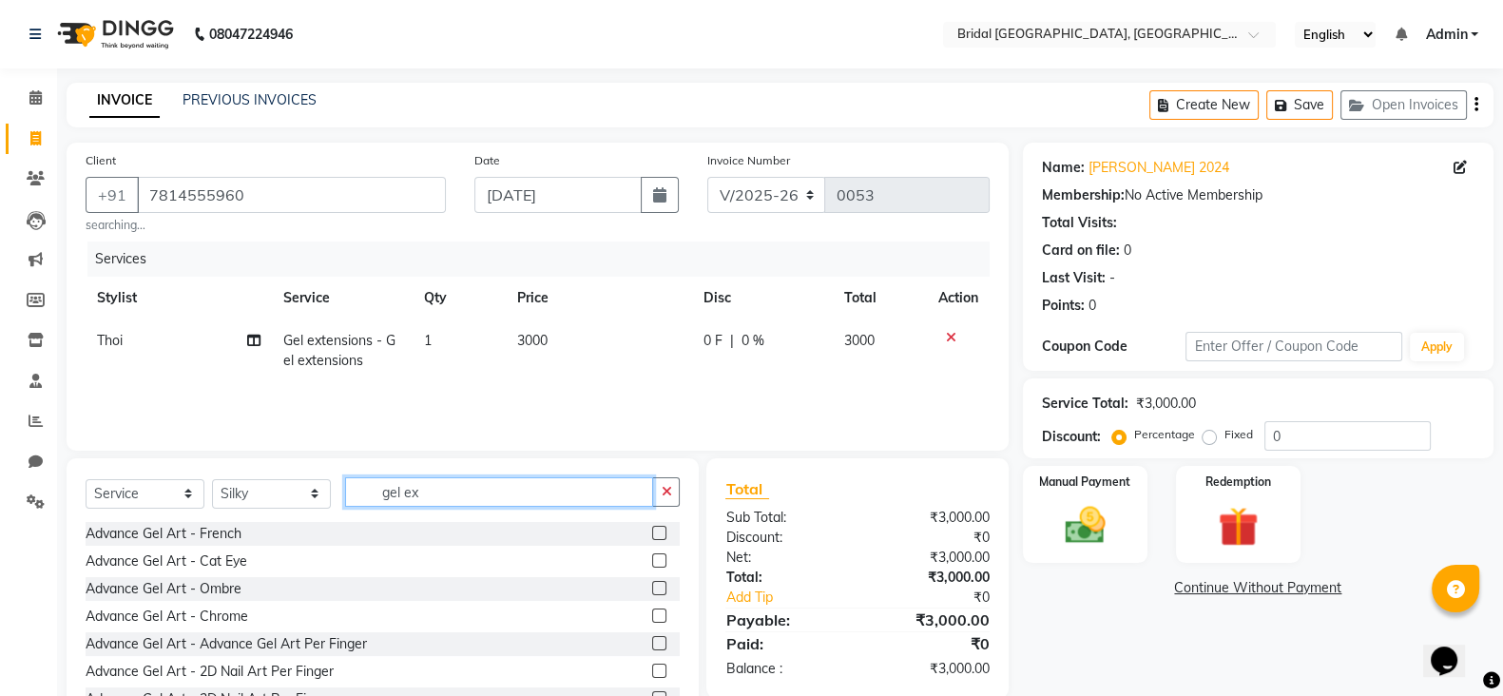
click at [434, 493] on input "gel ex" at bounding box center [499, 491] width 308 height 29
type input "g"
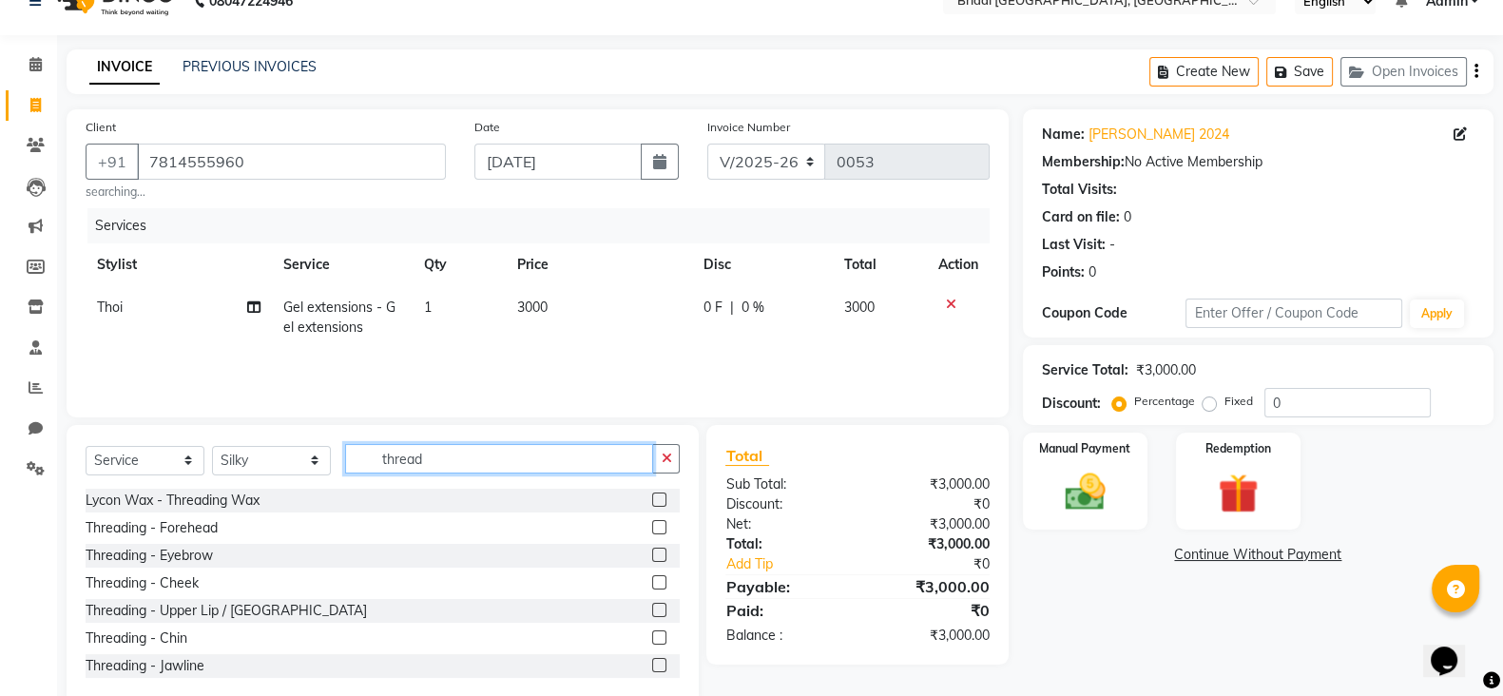
scroll to position [72, 0]
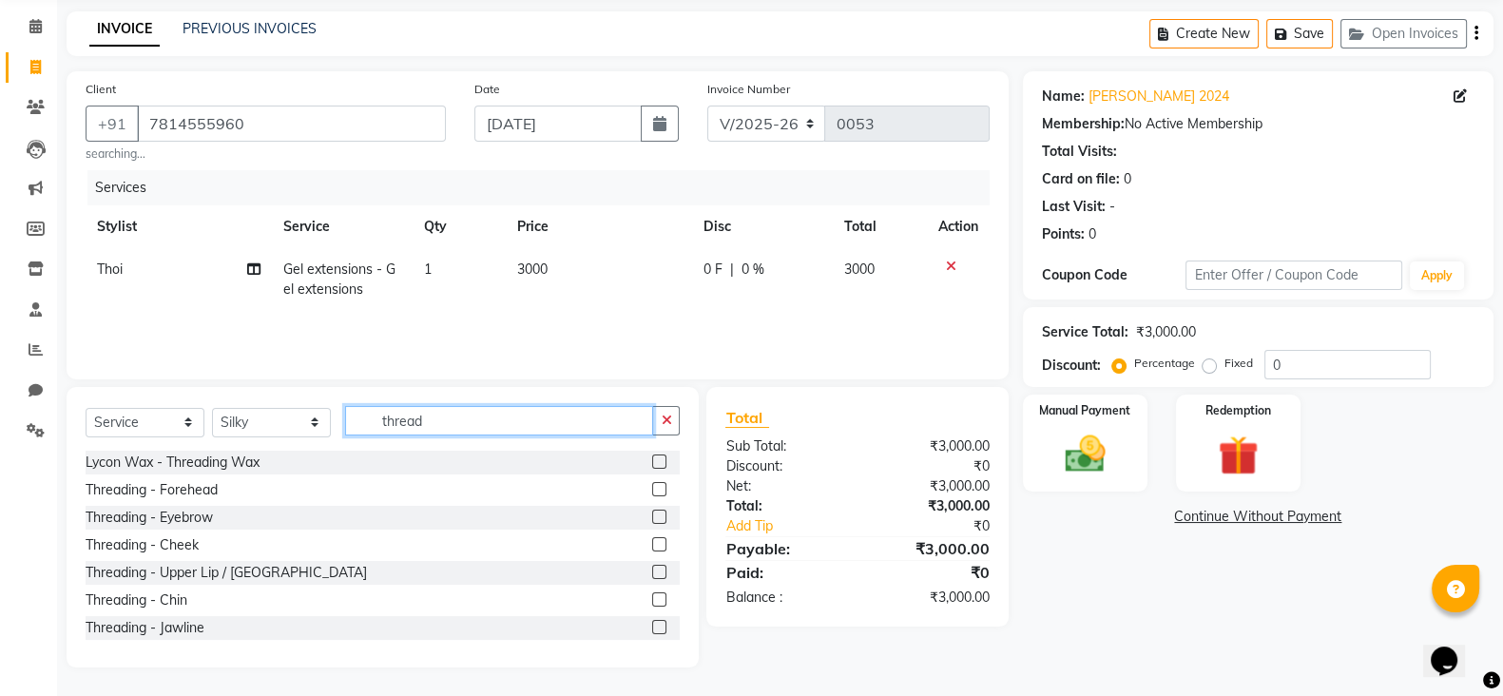
type input "thread"
click at [652, 514] on label at bounding box center [659, 517] width 14 height 14
click at [652, 514] on input "checkbox" at bounding box center [658, 517] width 12 height 12
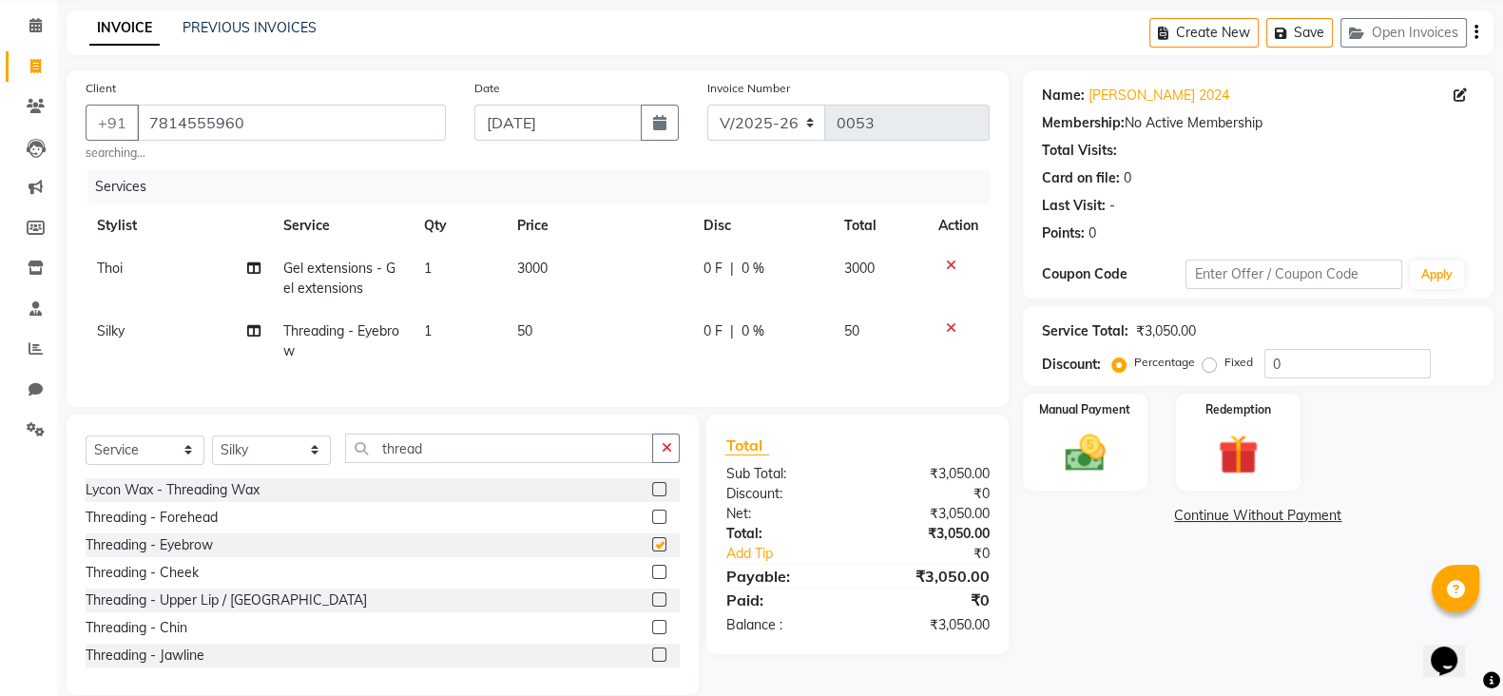
checkbox input "false"
click at [652, 524] on label at bounding box center [659, 517] width 14 height 14
click at [652, 524] on input "checkbox" at bounding box center [658, 517] width 12 height 12
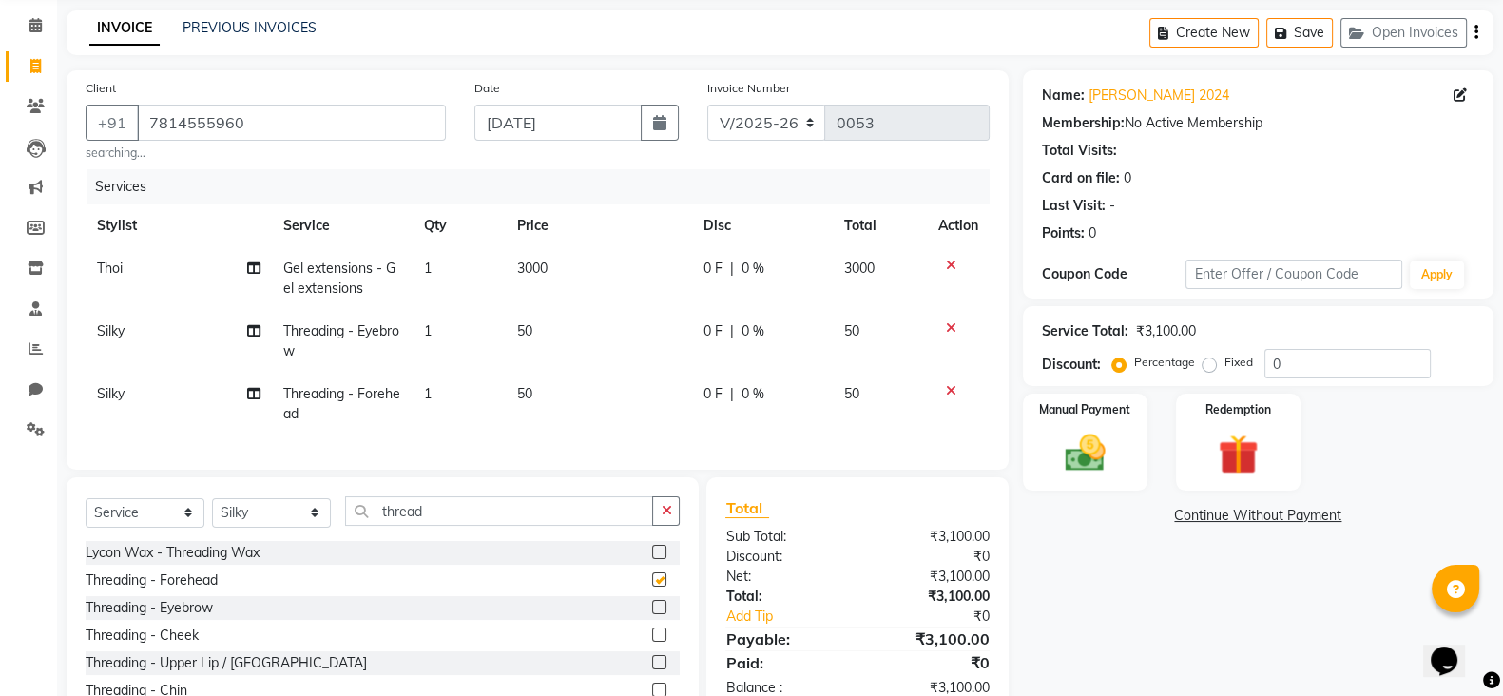
checkbox input "false"
click at [535, 387] on td "50" at bounding box center [599, 404] width 186 height 63
select select "90144"
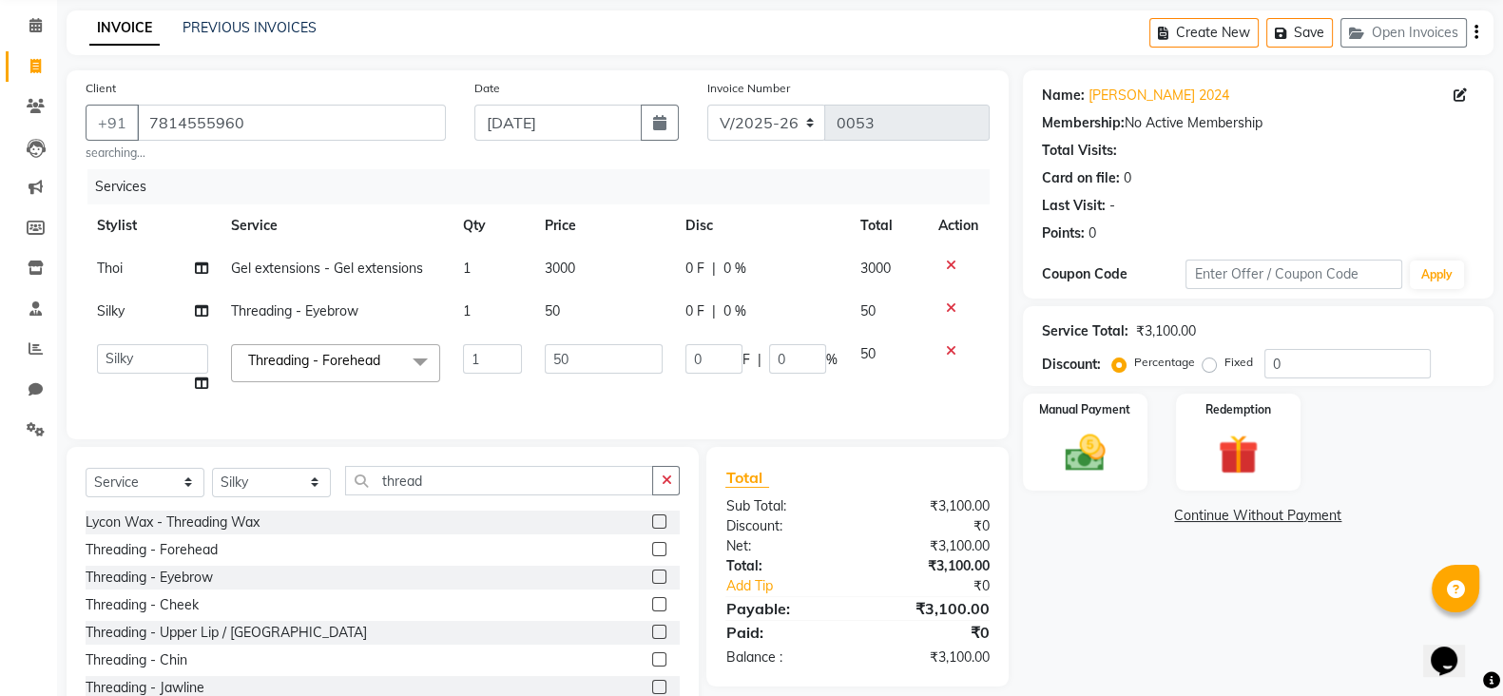
click at [535, 387] on td "50" at bounding box center [604, 369] width 142 height 72
click at [575, 358] on input "50" at bounding box center [604, 358] width 119 height 29
type input "5"
type input "30"
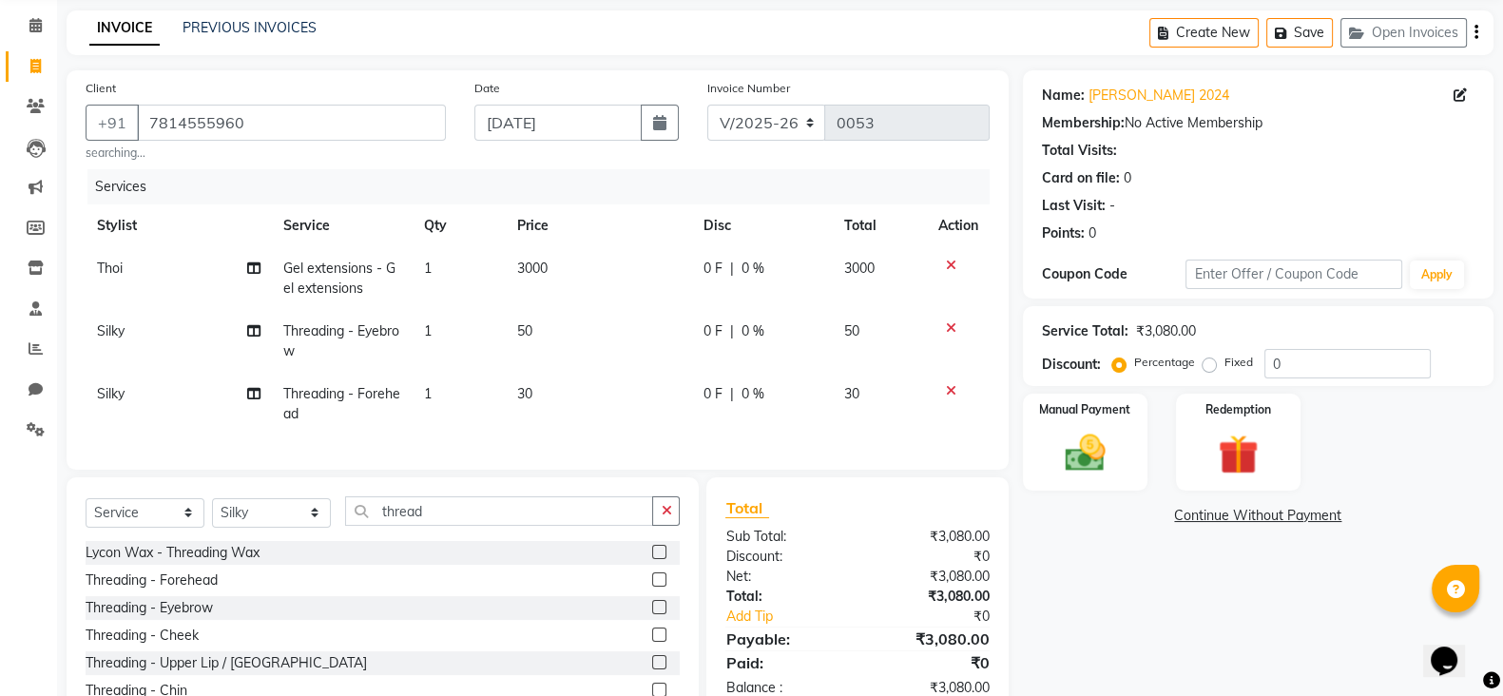
click at [562, 268] on td "3000" at bounding box center [599, 278] width 186 height 63
select select "90155"
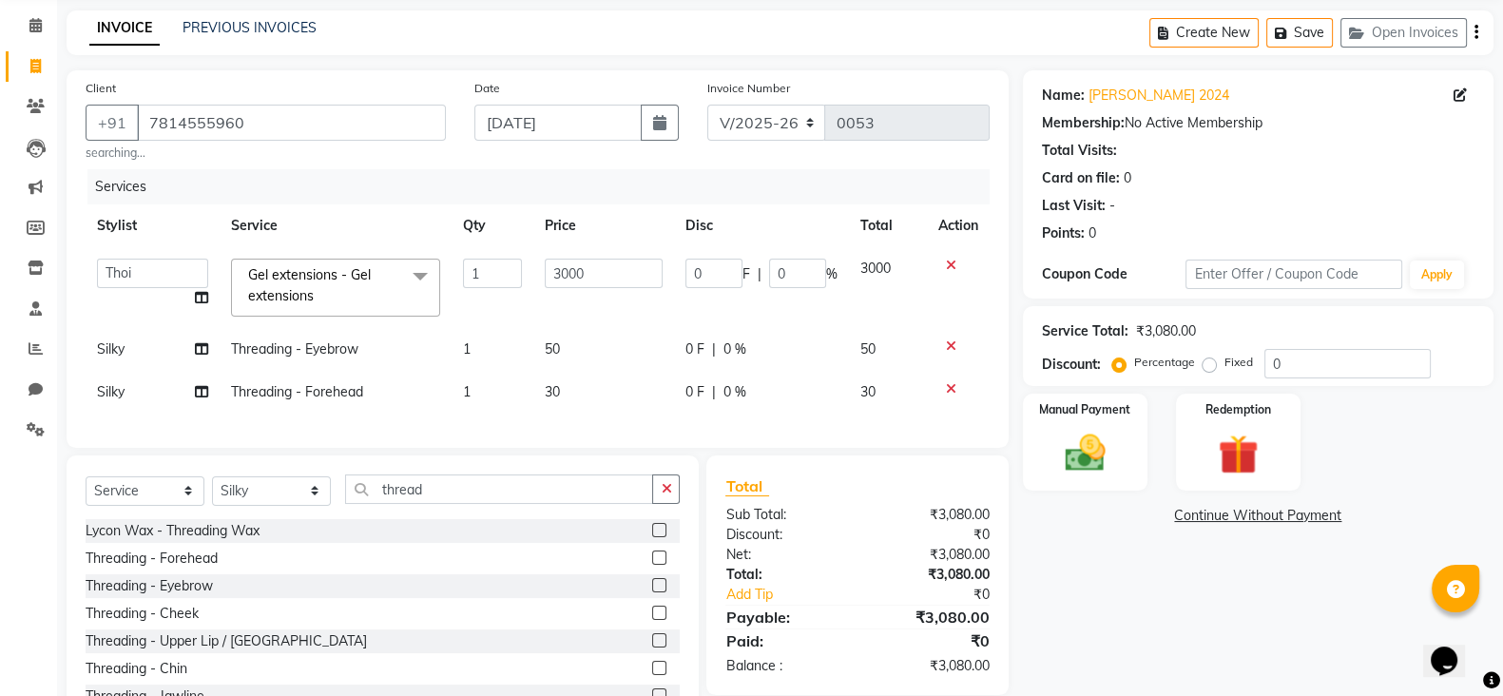
click at [562, 268] on input "3000" at bounding box center [604, 273] width 119 height 29
type input "2000"
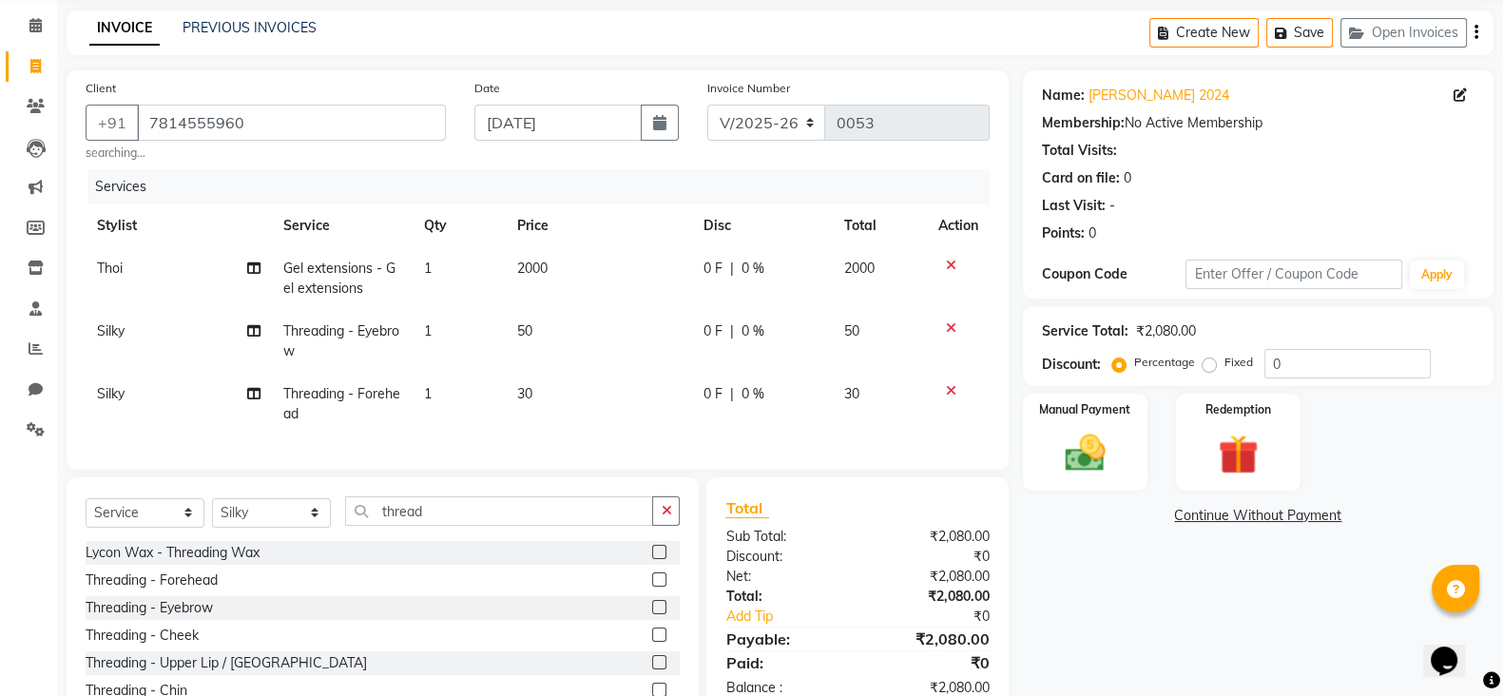
click at [1100, 578] on div "Name: [PERSON_NAME] 2024 Membership: No Active Membership Total Visits: Card on…" at bounding box center [1265, 413] width 485 height 687
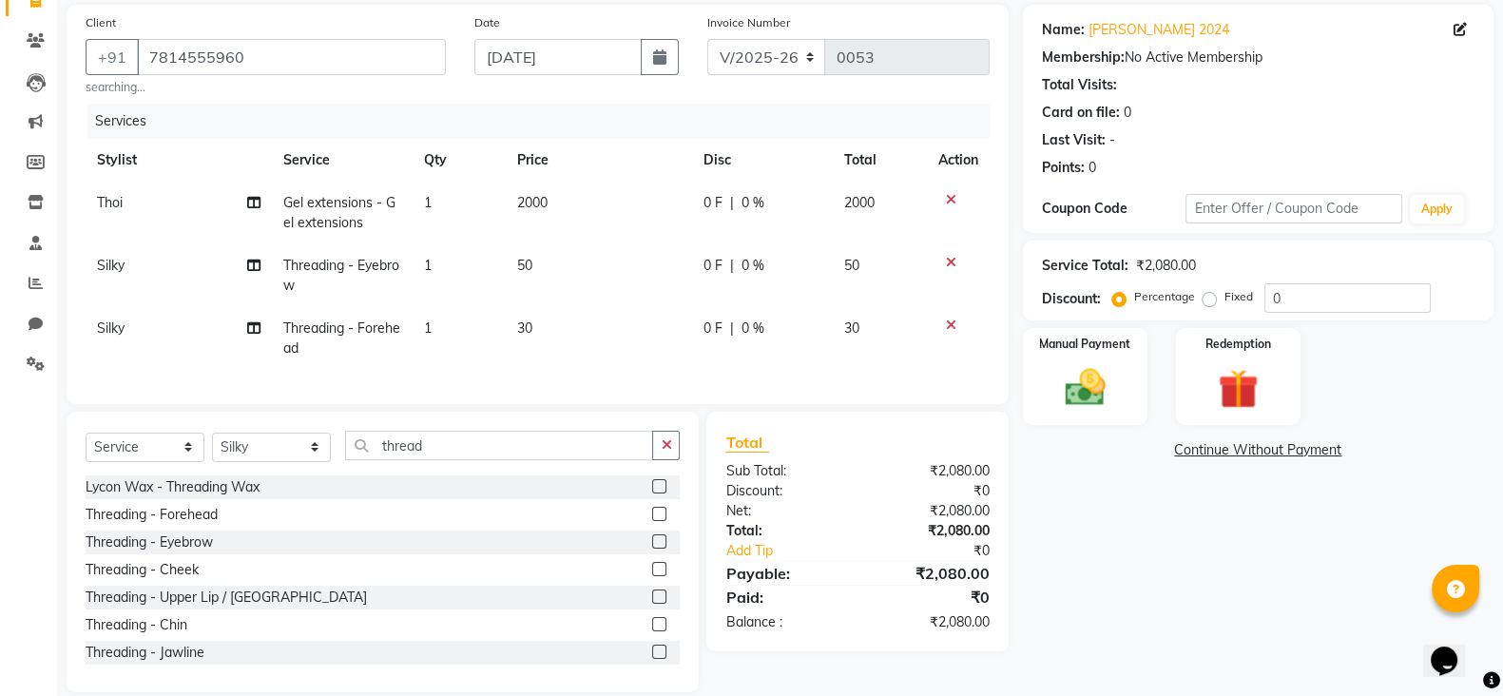
scroll to position [182, 0]
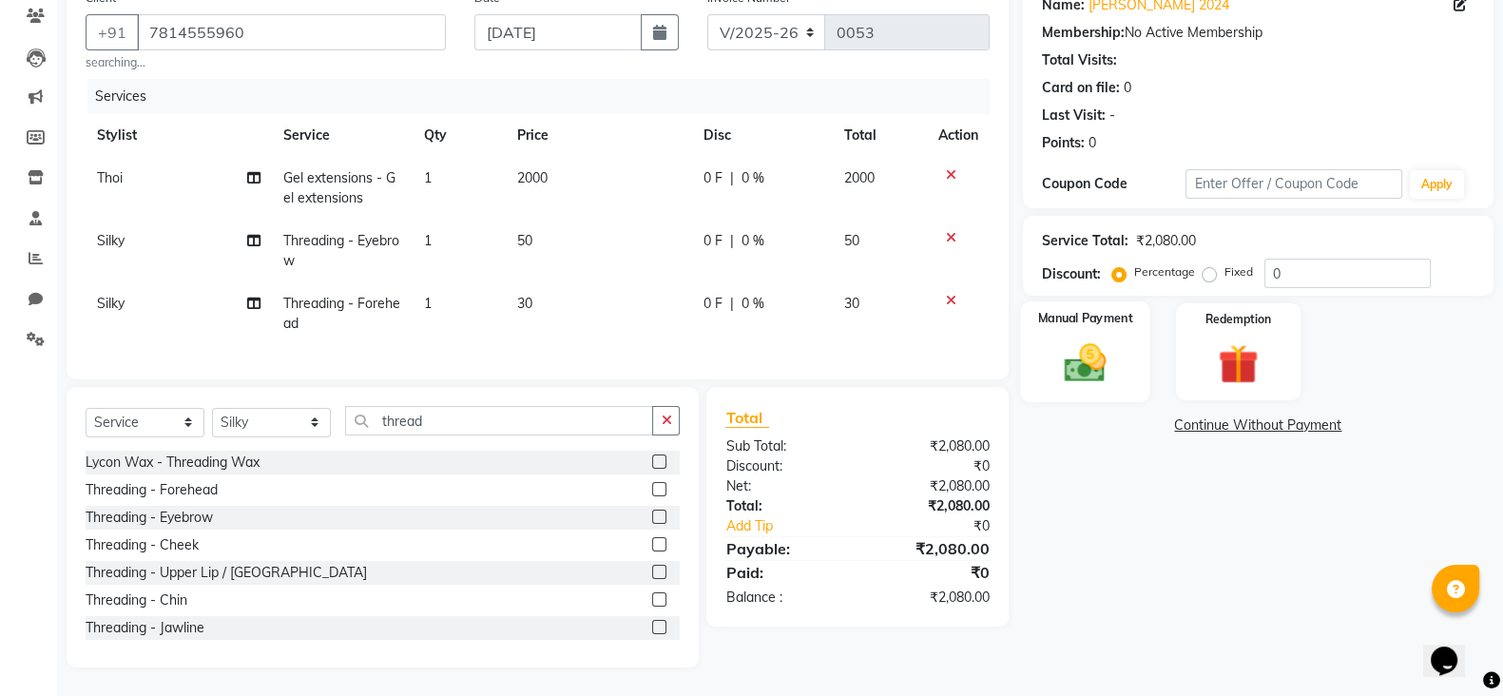
click at [1102, 338] on img at bounding box center [1084, 362] width 67 height 48
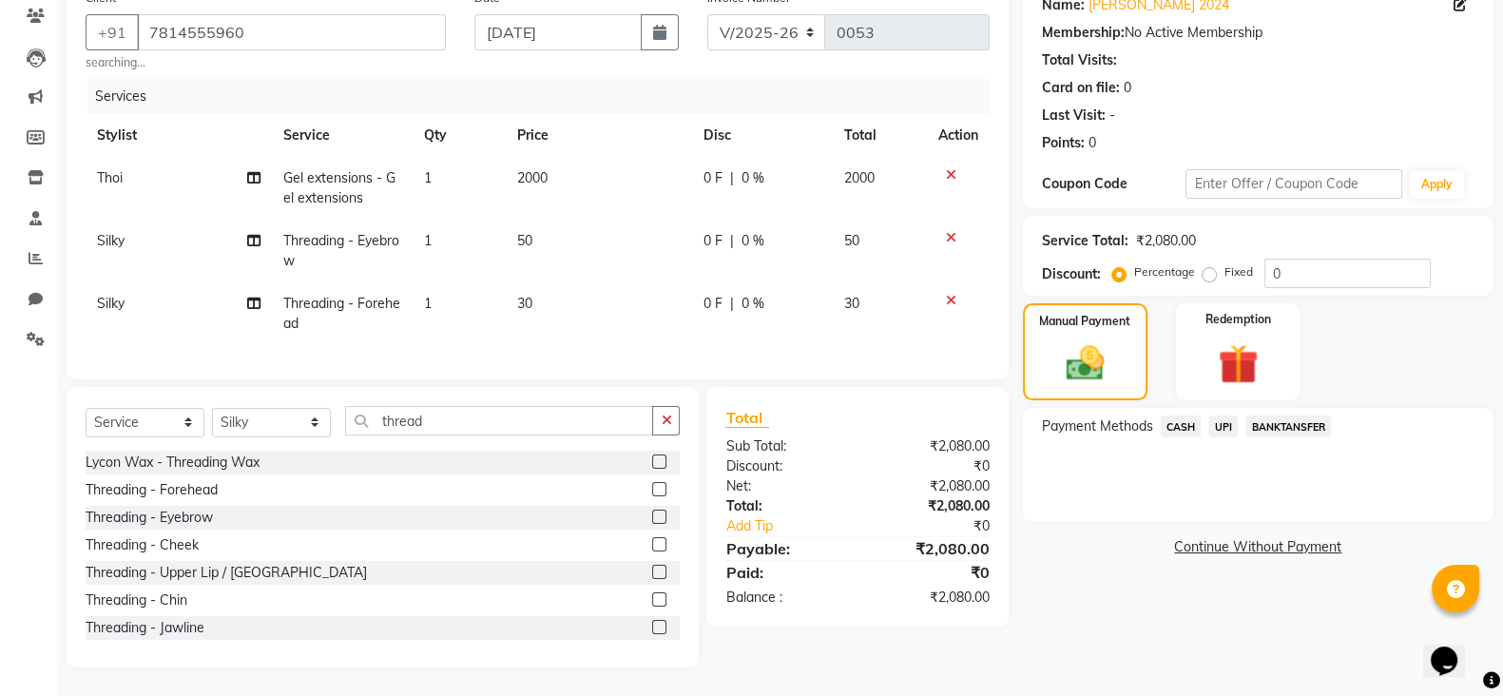
click at [1214, 415] on span "UPI" at bounding box center [1222, 426] width 29 height 22
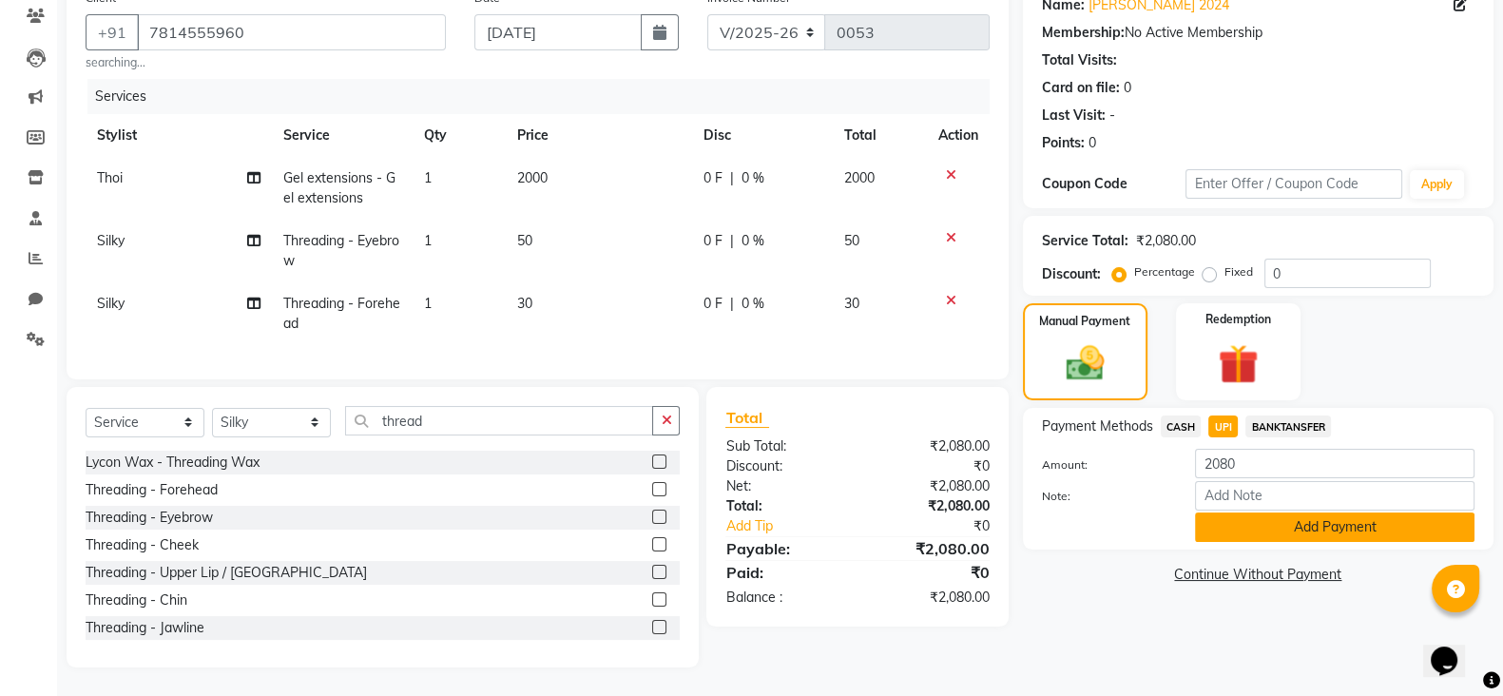
click at [1364, 521] on button "Add Payment" at bounding box center [1334, 526] width 279 height 29
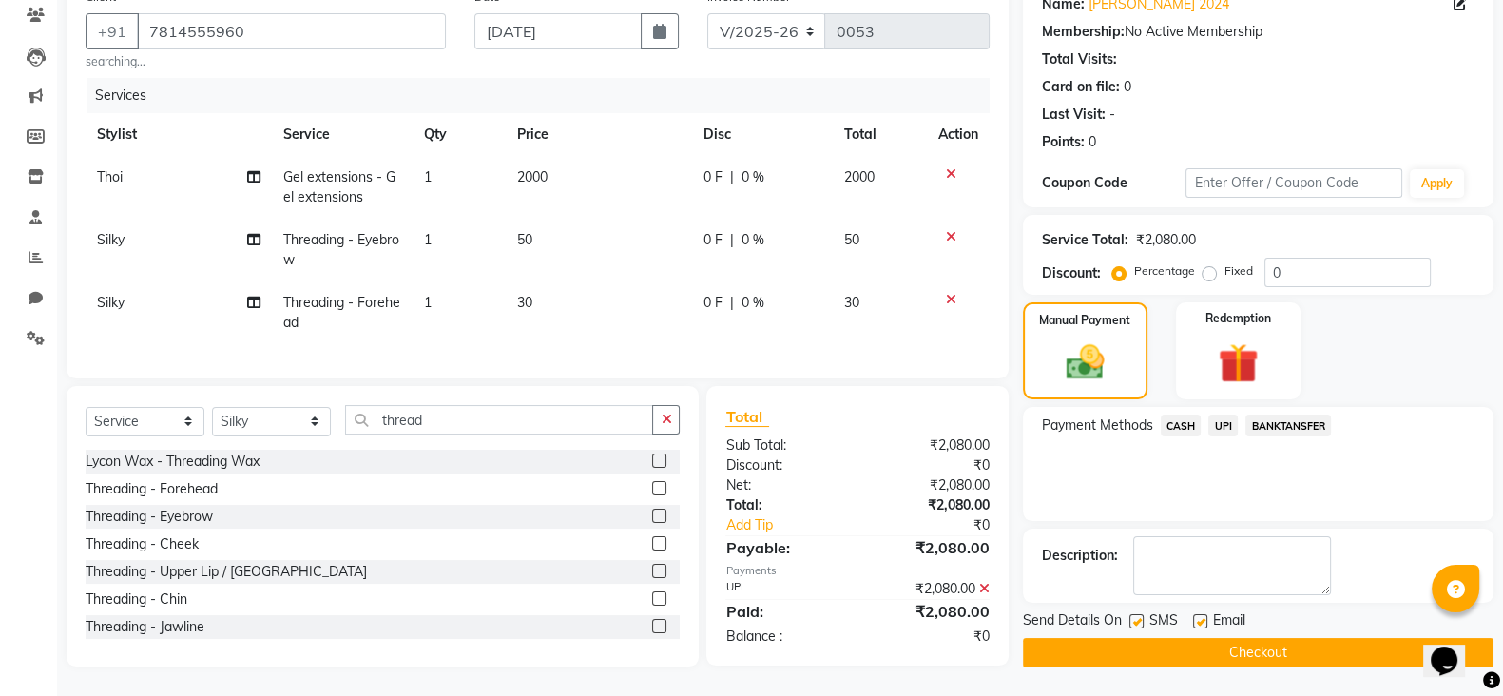
click at [1137, 614] on label at bounding box center [1136, 621] width 14 height 14
click at [1137, 616] on input "checkbox" at bounding box center [1135, 622] width 12 height 12
checkbox input "false"
click at [1206, 610] on div "Email" at bounding box center [1226, 622] width 67 height 24
click at [1200, 614] on label at bounding box center [1200, 621] width 14 height 14
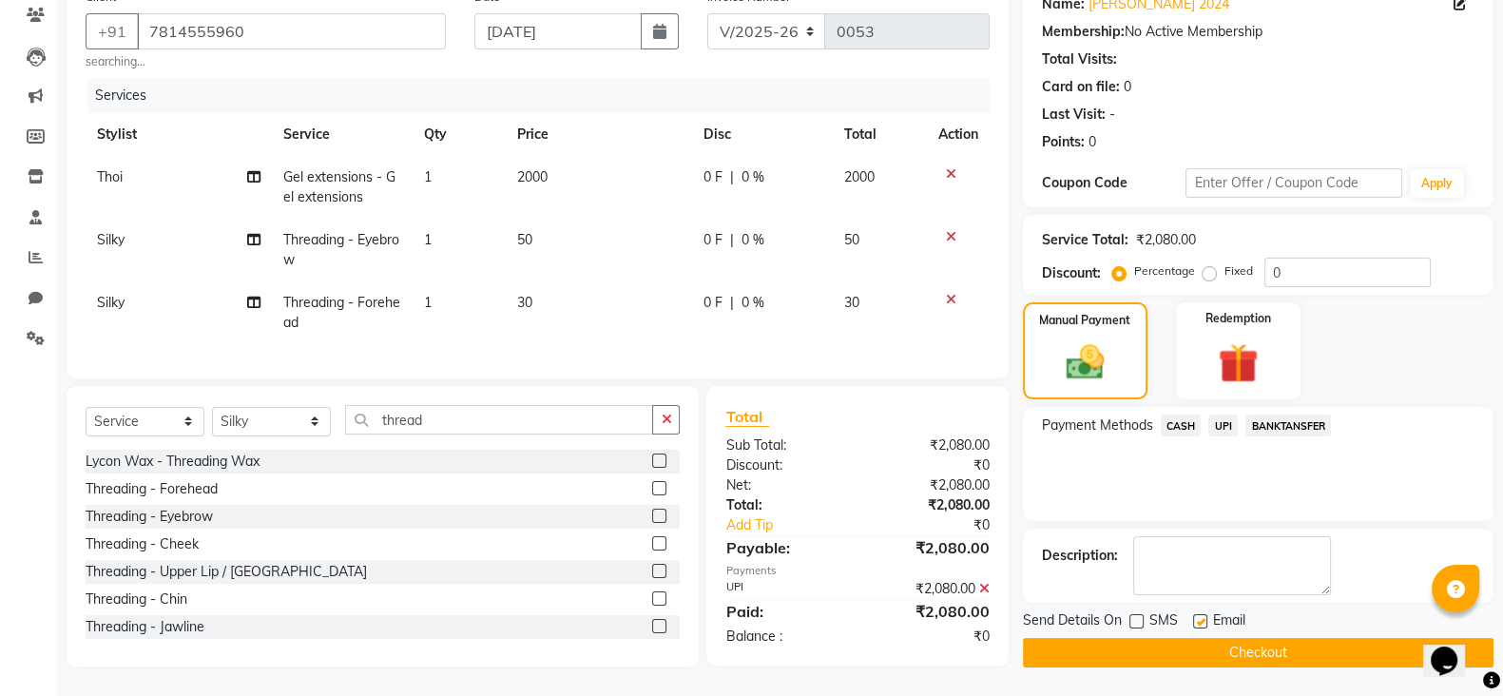
click at [1200, 616] on input "checkbox" at bounding box center [1199, 622] width 12 height 12
checkbox input "false"
click at [1208, 638] on button "Checkout" at bounding box center [1258, 652] width 471 height 29
